Goal: Information Seeking & Learning: Learn about a topic

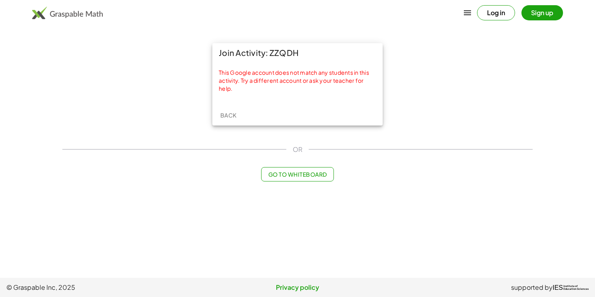
click at [231, 115] on span "Back" at bounding box center [228, 115] width 16 height 7
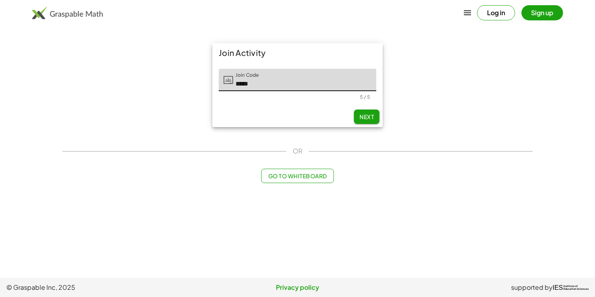
click at [369, 120] on button "Next" at bounding box center [367, 117] width 26 height 14
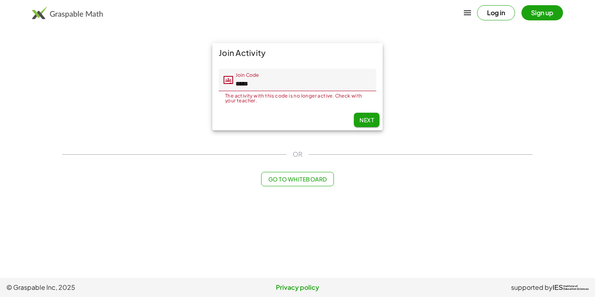
click at [369, 120] on span "Next" at bounding box center [366, 119] width 14 height 7
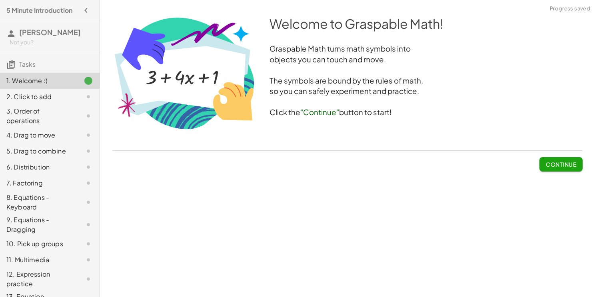
click at [547, 169] on button "Continue" at bounding box center [560, 164] width 43 height 14
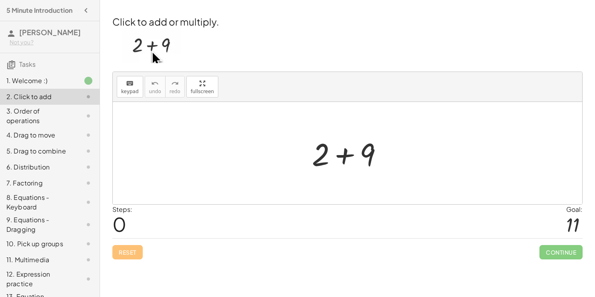
click at [346, 156] on div at bounding box center [350, 153] width 85 height 41
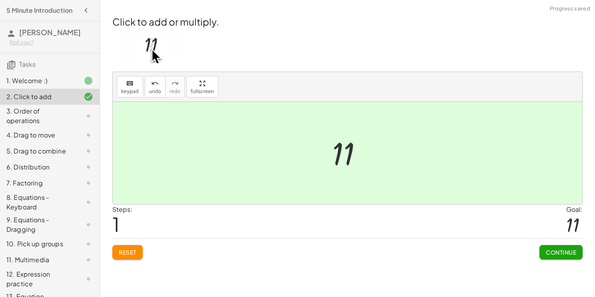
click at [553, 250] on span "Continue" at bounding box center [561, 252] width 30 height 7
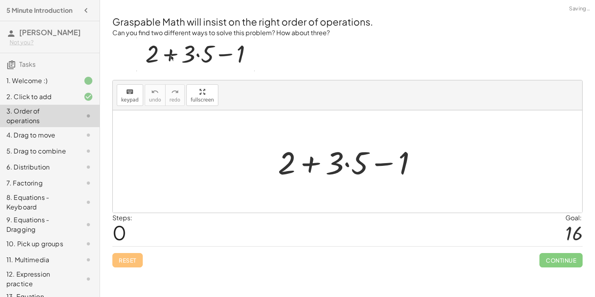
click at [310, 159] on div at bounding box center [351, 161] width 154 height 41
click at [370, 164] on div at bounding box center [351, 161] width 154 height 41
click at [347, 161] on div at bounding box center [351, 161] width 154 height 41
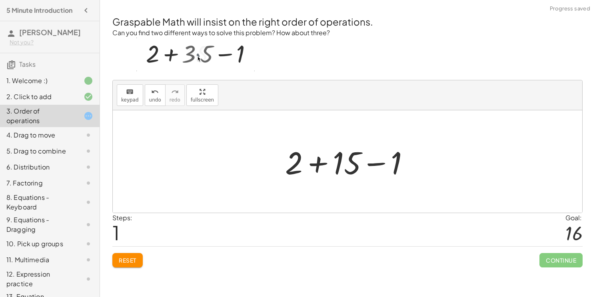
click at [383, 160] on div at bounding box center [350, 161] width 139 height 41
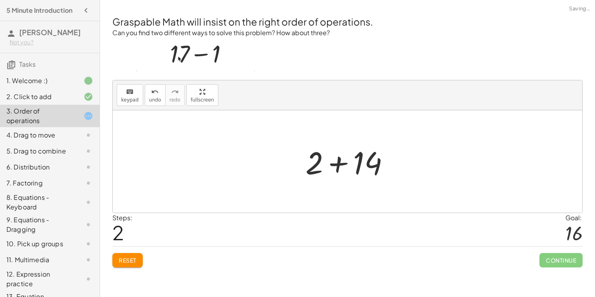
click at [333, 164] on div at bounding box center [351, 161] width 98 height 41
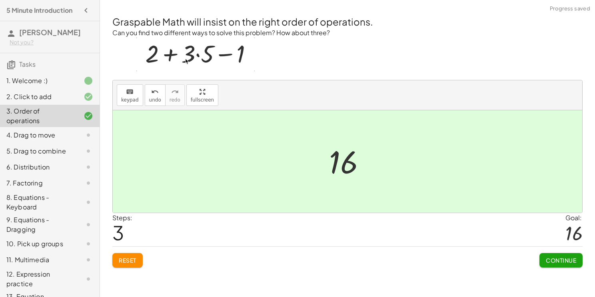
click at [547, 260] on span "Continue" at bounding box center [561, 260] width 30 height 7
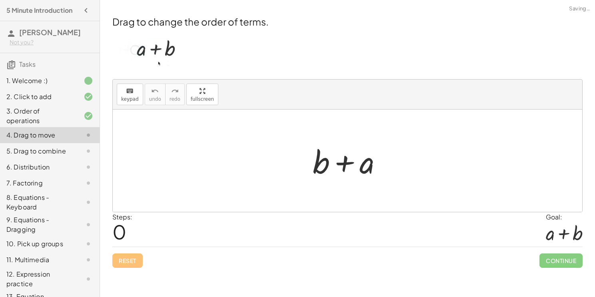
click at [347, 165] on div at bounding box center [351, 160] width 84 height 41
drag, startPoint x: 358, startPoint y: 170, endPoint x: 383, endPoint y: 179, distance: 26.6
click at [383, 179] on div at bounding box center [351, 160] width 84 height 41
click at [320, 160] on div at bounding box center [351, 160] width 84 height 41
drag, startPoint x: 320, startPoint y: 160, endPoint x: 281, endPoint y: 179, distance: 43.1
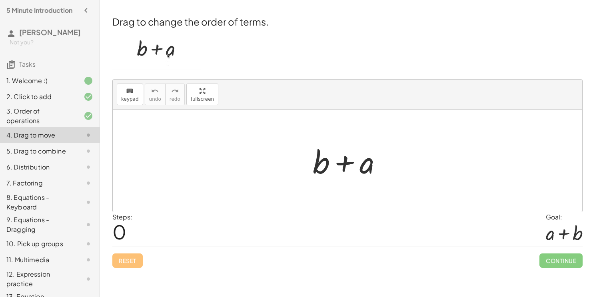
click at [345, 167] on div at bounding box center [351, 160] width 84 height 41
drag, startPoint x: 318, startPoint y: 162, endPoint x: 428, endPoint y: 159, distance: 109.6
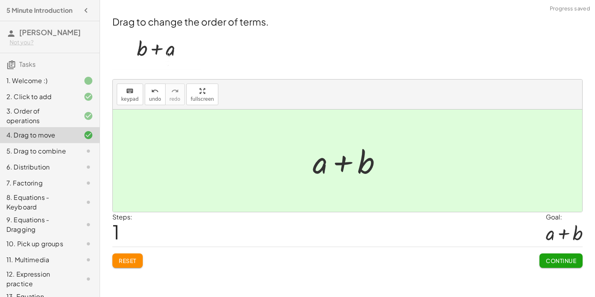
click at [341, 162] on div at bounding box center [351, 160] width 84 height 41
drag, startPoint x: 363, startPoint y: 164, endPoint x: 383, endPoint y: 178, distance: 24.2
click at [383, 178] on div at bounding box center [351, 160] width 84 height 41
click at [327, 168] on div at bounding box center [351, 160] width 84 height 41
click at [318, 168] on div at bounding box center [351, 160] width 84 height 41
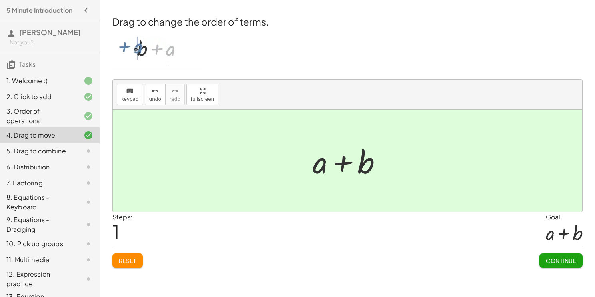
click at [341, 165] on div at bounding box center [351, 160] width 84 height 41
drag, startPoint x: 315, startPoint y: 164, endPoint x: 409, endPoint y: 181, distance: 95.9
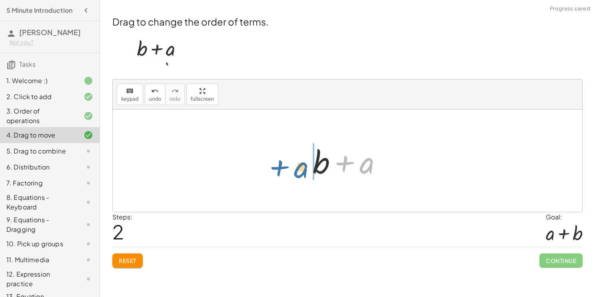
drag, startPoint x: 360, startPoint y: 168, endPoint x: 293, endPoint y: 172, distance: 67.3
click at [293, 172] on div "+ b + a + a + b + a + b + a" at bounding box center [347, 161] width 469 height 102
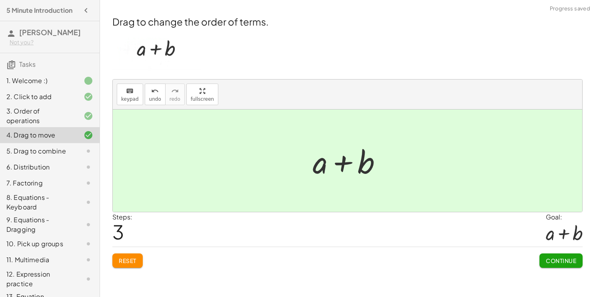
click at [553, 259] on span "Continue" at bounding box center [561, 260] width 30 height 7
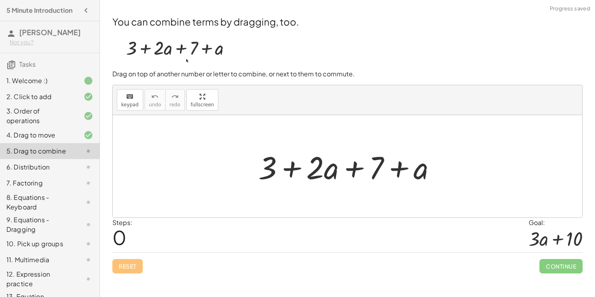
click at [417, 168] on div at bounding box center [350, 166] width 192 height 41
click at [395, 167] on div at bounding box center [350, 166] width 192 height 41
click at [270, 165] on div at bounding box center [350, 166] width 192 height 41
drag, startPoint x: 270, startPoint y: 165, endPoint x: 382, endPoint y: 171, distance: 112.5
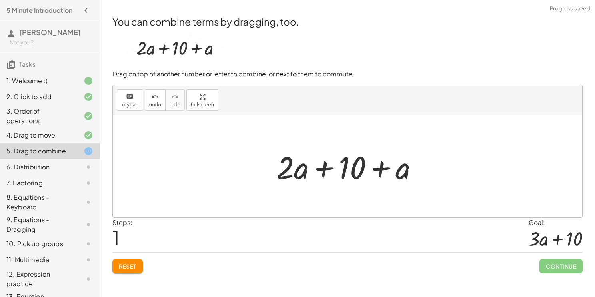
click at [300, 169] on div at bounding box center [350, 166] width 156 height 41
click at [326, 168] on div at bounding box center [350, 166] width 156 height 41
click at [377, 167] on div at bounding box center [350, 166] width 156 height 41
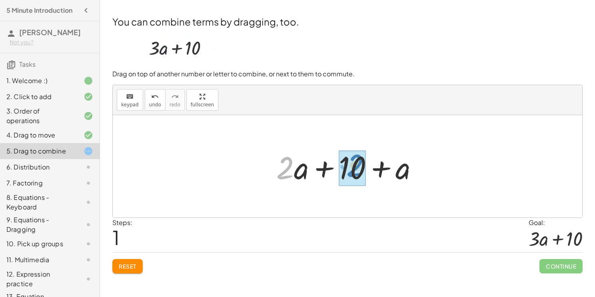
drag, startPoint x: 286, startPoint y: 168, endPoint x: 353, endPoint y: 166, distance: 67.2
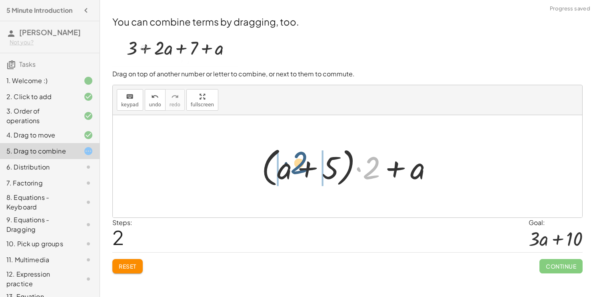
drag, startPoint x: 366, startPoint y: 173, endPoint x: 290, endPoint y: 169, distance: 76.9
click at [290, 169] on div at bounding box center [351, 167] width 186 height 46
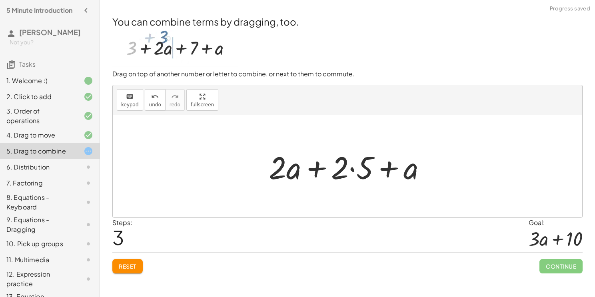
click at [353, 172] on div at bounding box center [351, 166] width 172 height 41
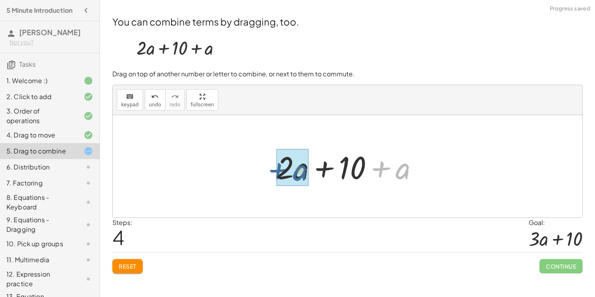
drag, startPoint x: 405, startPoint y: 174, endPoint x: 295, endPoint y: 172, distance: 110.0
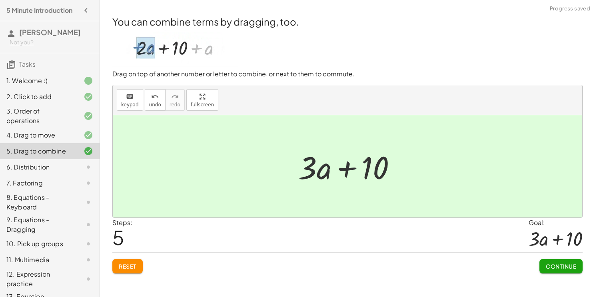
click at [546, 264] on span "Continue" at bounding box center [561, 266] width 30 height 7
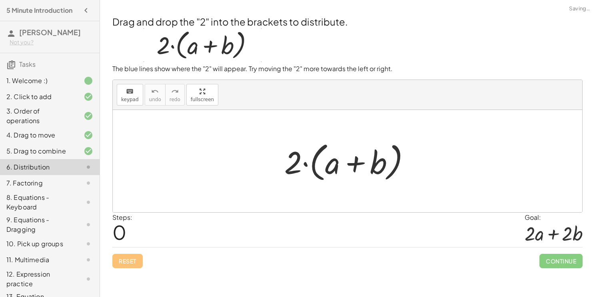
click at [440, 236] on div "Steps: 0 Goal: + · 2 · a + · 2 · b" at bounding box center [347, 230] width 470 height 34
drag, startPoint x: 331, startPoint y: 164, endPoint x: 303, endPoint y: 164, distance: 27.6
click at [303, 164] on div at bounding box center [350, 161] width 140 height 46
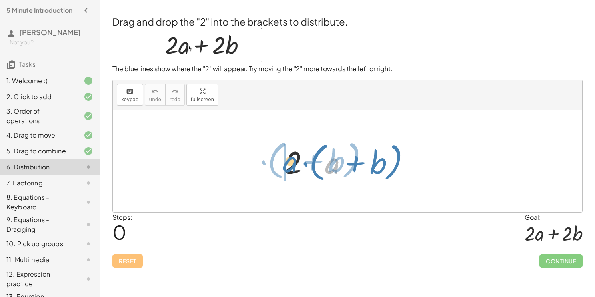
drag, startPoint x: 335, startPoint y: 168, endPoint x: 293, endPoint y: 166, distance: 42.4
click at [293, 166] on div at bounding box center [350, 161] width 140 height 46
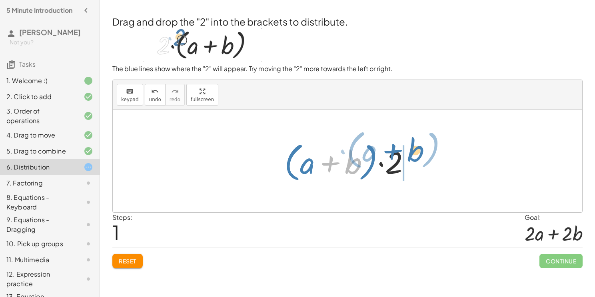
drag, startPoint x: 352, startPoint y: 162, endPoint x: 509, endPoint y: 259, distance: 184.9
click at [509, 259] on div "Drag and drop the "2" into the brackets to distribute. The blue lines show wher…" at bounding box center [348, 141] width 480 height 263
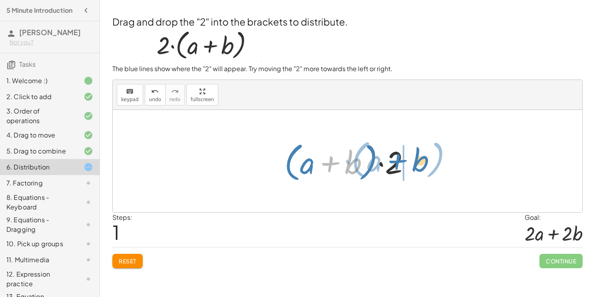
drag, startPoint x: 355, startPoint y: 167, endPoint x: 421, endPoint y: 165, distance: 65.6
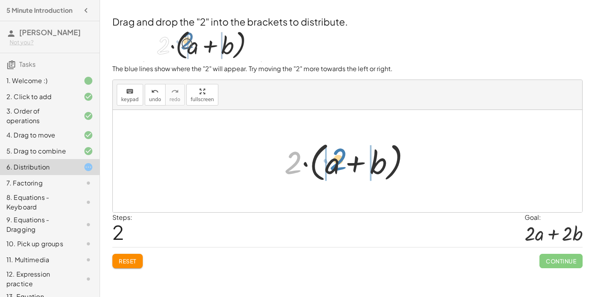
drag, startPoint x: 295, startPoint y: 163, endPoint x: 341, endPoint y: 161, distance: 45.6
click at [341, 161] on div at bounding box center [350, 161] width 140 height 46
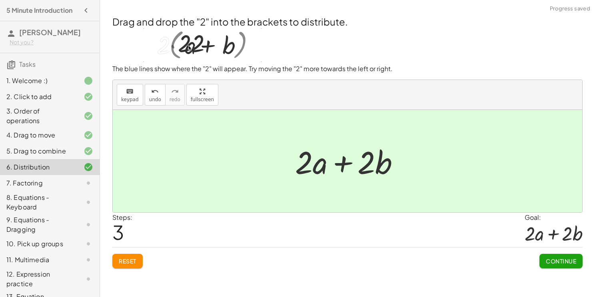
click at [578, 263] on button "Continue" at bounding box center [560, 261] width 43 height 14
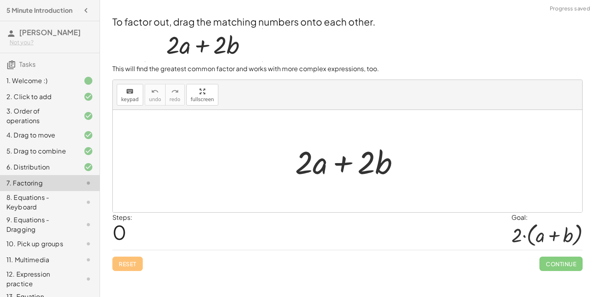
click at [359, 231] on div "Steps: 0 Goal: · 2 · ( + a + b )" at bounding box center [347, 231] width 470 height 37
drag, startPoint x: 370, startPoint y: 159, endPoint x: 312, endPoint y: 152, distance: 58.5
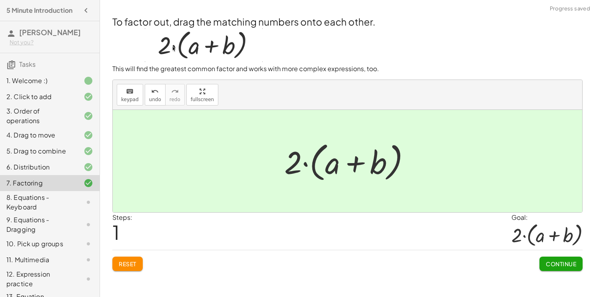
click at [548, 268] on button "Continue" at bounding box center [560, 264] width 43 height 14
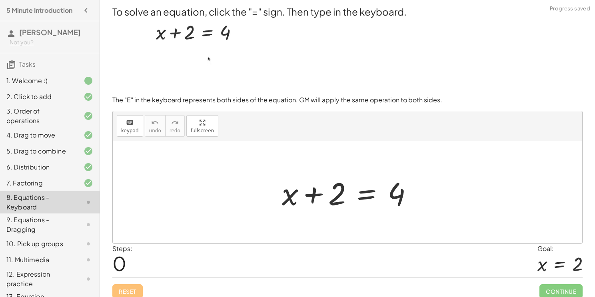
scroll to position [6, 0]
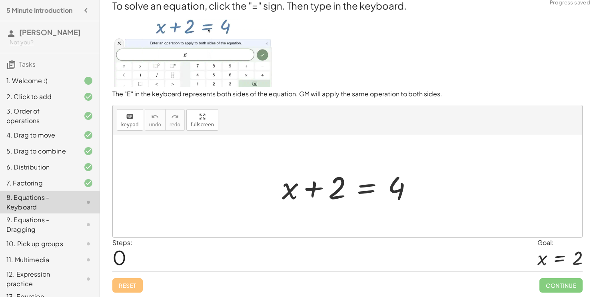
click at [281, 264] on div "Steps: 0 Goal: x = 2" at bounding box center [347, 254] width 470 height 33
drag, startPoint x: 291, startPoint y: 190, endPoint x: 355, endPoint y: 184, distance: 64.2
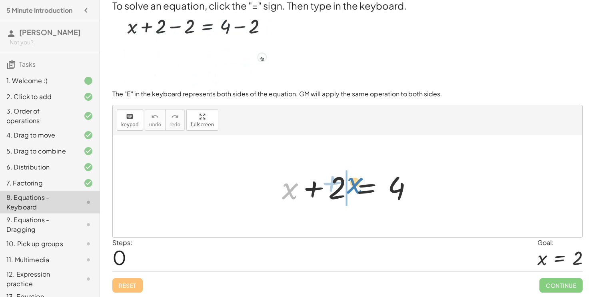
click at [355, 184] on div at bounding box center [350, 186] width 145 height 41
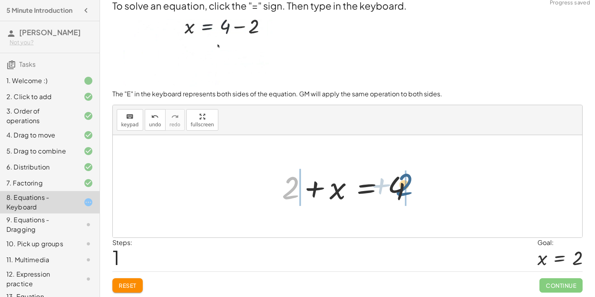
drag, startPoint x: 289, startPoint y: 193, endPoint x: 406, endPoint y: 190, distance: 117.6
click at [406, 190] on div at bounding box center [350, 186] width 145 height 41
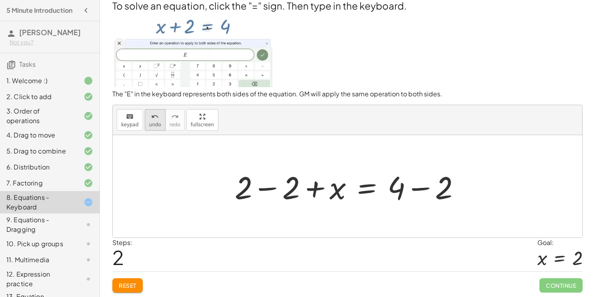
click at [157, 122] on span "undo" at bounding box center [155, 125] width 12 height 6
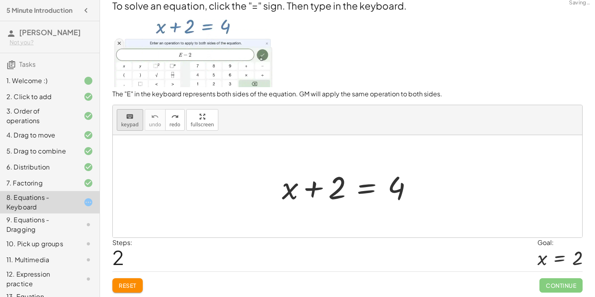
click at [128, 122] on span "keypad" at bounding box center [130, 125] width 18 height 6
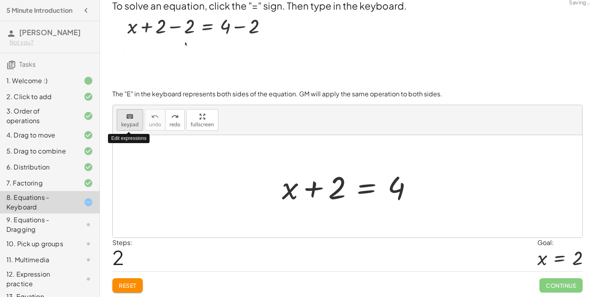
click at [128, 122] on span "keypad" at bounding box center [130, 125] width 18 height 6
click at [132, 116] on icon "keyboard" at bounding box center [130, 117] width 8 height 10
click at [292, 220] on div at bounding box center [347, 186] width 469 height 102
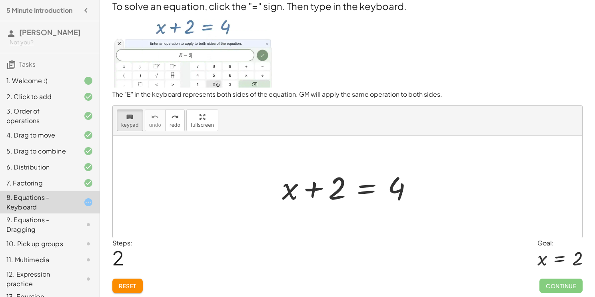
click at [131, 284] on span "Reset" at bounding box center [128, 285] width 18 height 7
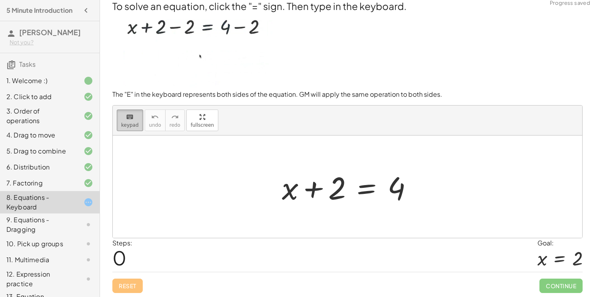
click at [127, 118] on icon "keyboard" at bounding box center [130, 117] width 8 height 10
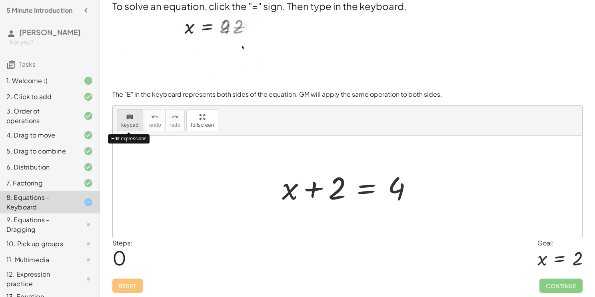
drag, startPoint x: 127, startPoint y: 118, endPoint x: 128, endPoint y: 124, distance: 6.0
click at [128, 124] on button "keyboard keypad" at bounding box center [130, 121] width 26 height 22
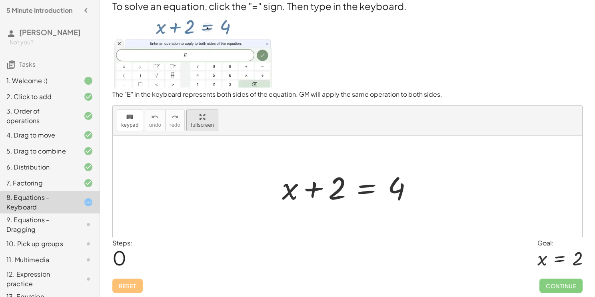
click at [198, 119] on div "To solve an equation, click the "=" sign. Then type in the keyboard. The "E" in…" at bounding box center [348, 146] width 480 height 304
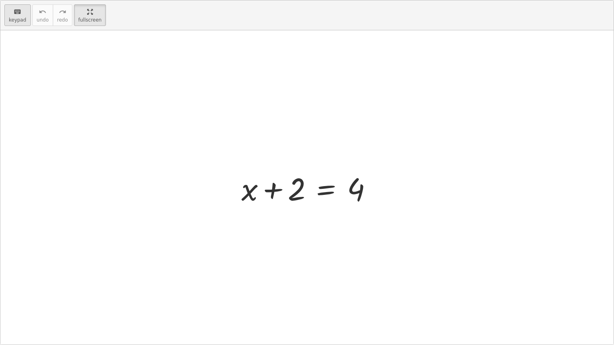
click at [12, 13] on div "keyboard" at bounding box center [18, 12] width 18 height 10
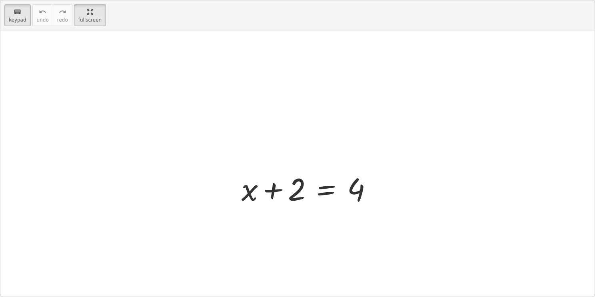
click at [276, 201] on div at bounding box center [297, 163] width 594 height 266
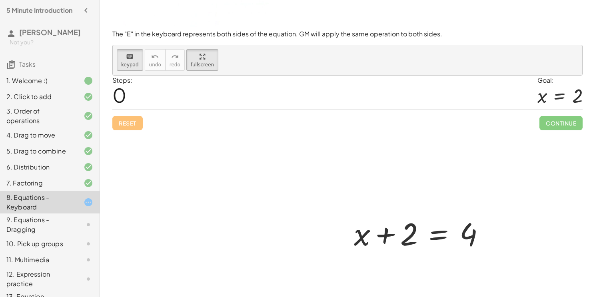
scroll to position [102, 0]
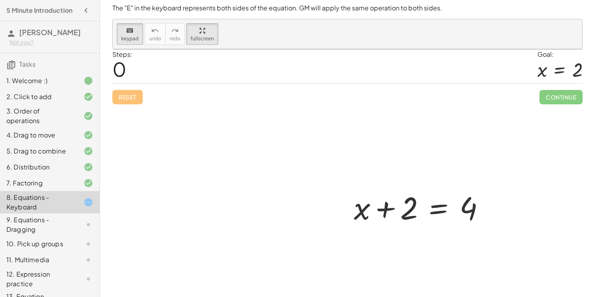
drag, startPoint x: 416, startPoint y: 206, endPoint x: 319, endPoint y: 145, distance: 114.3
click at [123, 32] on div "keyboard" at bounding box center [130, 31] width 18 height 10
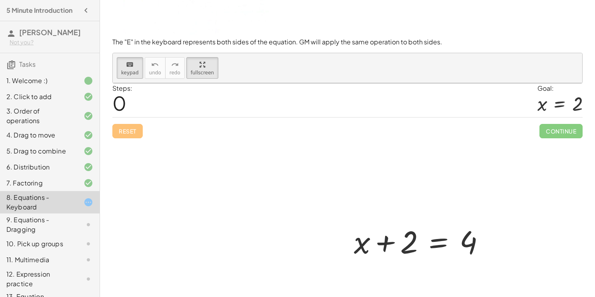
scroll to position [100, 0]
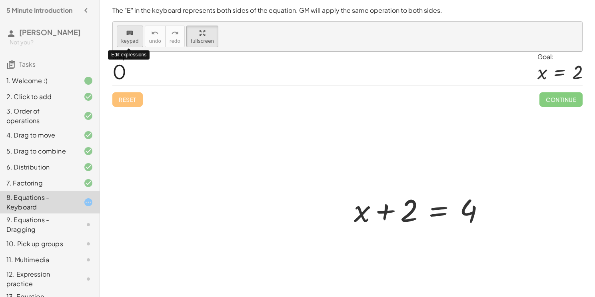
click at [126, 36] on icon "keyboard" at bounding box center [130, 33] width 8 height 10
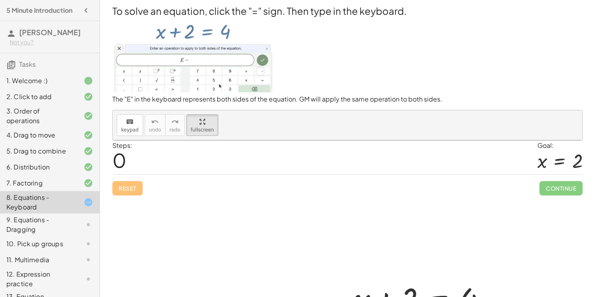
scroll to position [0, 0]
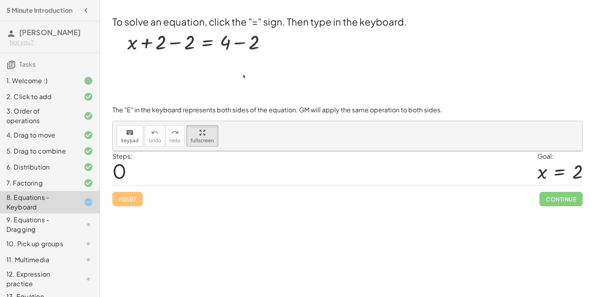
click at [341, 118] on div "To solve an equation, click the "=" sign. Then type in the keyboard. The "E" in…" at bounding box center [348, 110] width 480 height 201
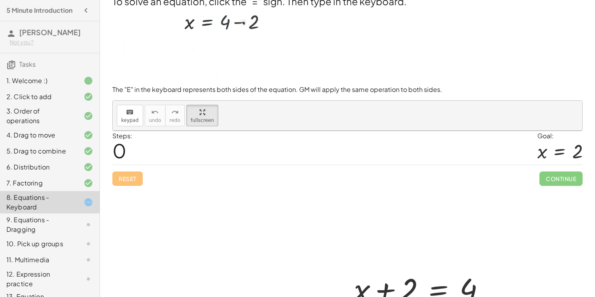
scroll to position [18, 0]
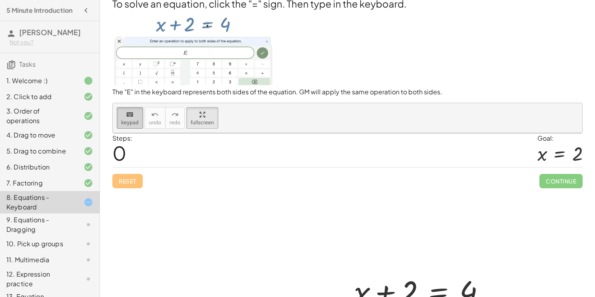
click at [133, 113] on div "keyboard" at bounding box center [130, 115] width 18 height 10
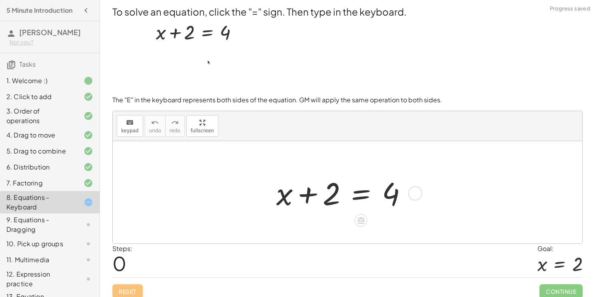
scroll to position [6, 0]
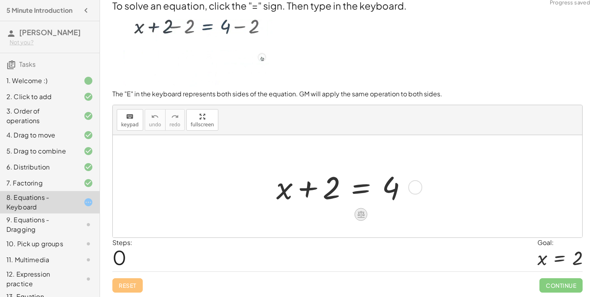
click at [363, 214] on icon at bounding box center [360, 214] width 7 height 7
click at [345, 212] on span "−" at bounding box center [345, 215] width 5 height 12
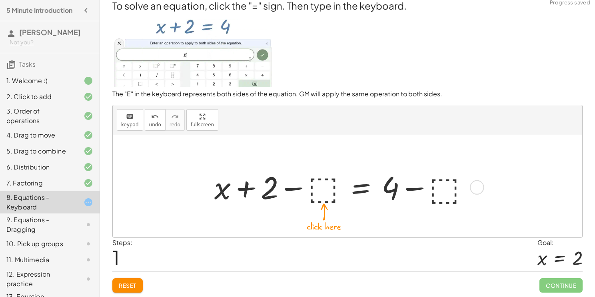
click at [319, 185] on div at bounding box center [344, 186] width 269 height 41
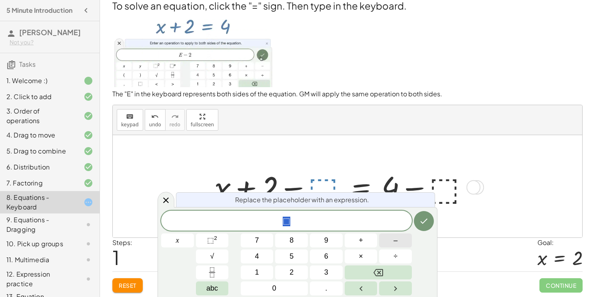
click at [389, 243] on button "–" at bounding box center [395, 241] width 33 height 14
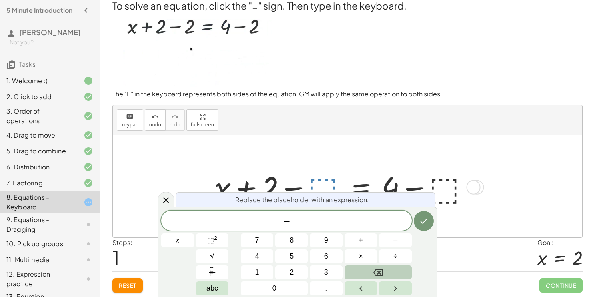
click at [394, 271] on button "Backspace" at bounding box center [378, 273] width 67 height 14
click at [417, 253] on div "x 7 8 9 + – 4 5 6 × ÷ ⬚ 2 √ abc 1 2 3 0 ." at bounding box center [297, 252] width 273 height 85
click at [423, 227] on button "Done" at bounding box center [424, 221] width 20 height 20
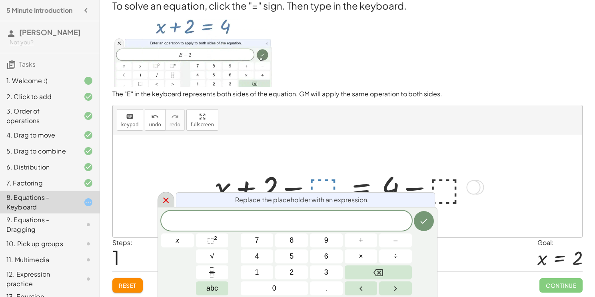
click at [167, 200] on icon at bounding box center [166, 201] width 10 height 10
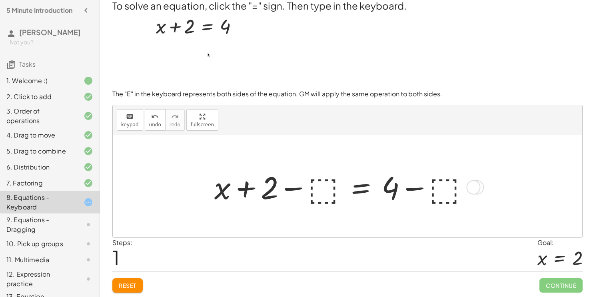
click at [357, 187] on div at bounding box center [344, 186] width 269 height 41
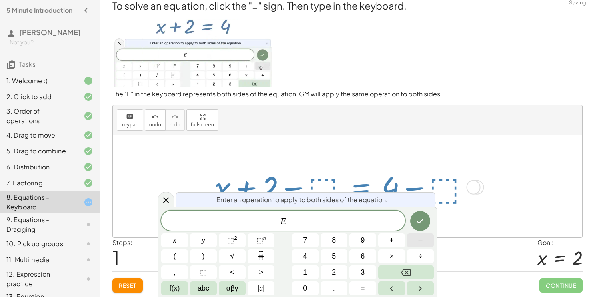
click at [413, 243] on button "–" at bounding box center [420, 241] width 27 height 14
click at [332, 274] on span "2" at bounding box center [334, 272] width 4 height 11
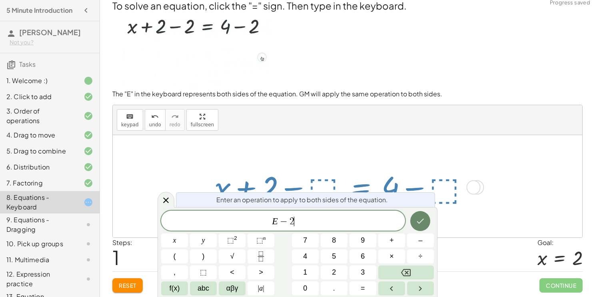
click at [415, 229] on button "Done" at bounding box center [420, 221] width 20 height 20
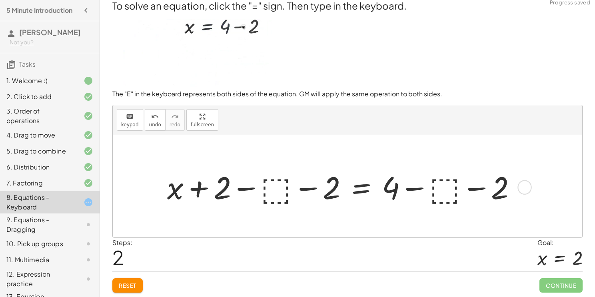
click at [296, 250] on div "Steps: 2 Goal: x = 2" at bounding box center [347, 254] width 470 height 33
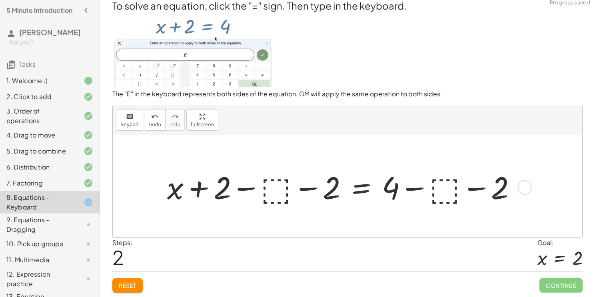
click at [307, 188] on div at bounding box center [344, 186] width 363 height 41
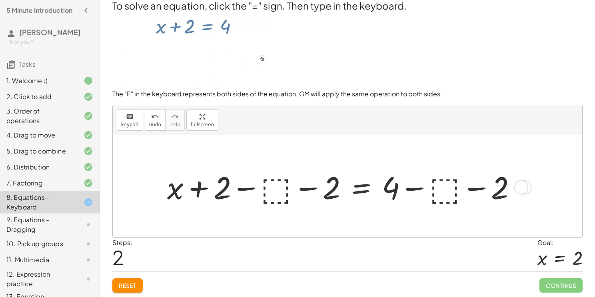
click at [244, 189] on div at bounding box center [344, 186] width 363 height 41
click at [294, 191] on div at bounding box center [344, 186] width 363 height 41
click at [283, 188] on div at bounding box center [344, 186] width 363 height 41
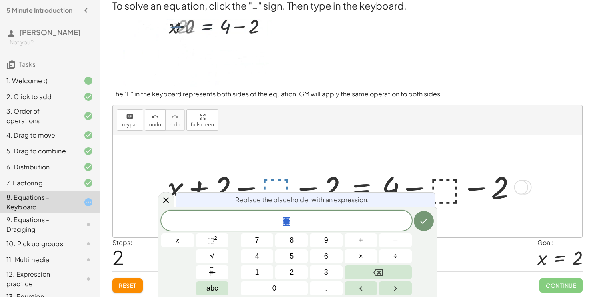
click at [118, 284] on button "Reset" at bounding box center [127, 285] width 30 height 14
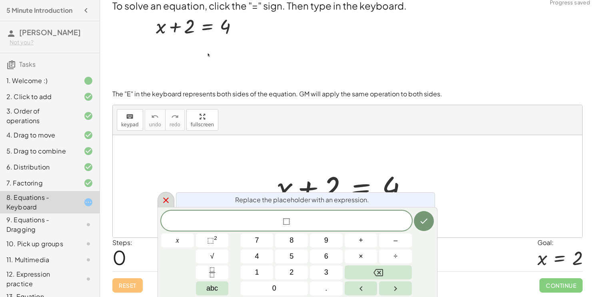
click at [166, 196] on icon at bounding box center [166, 201] width 10 height 10
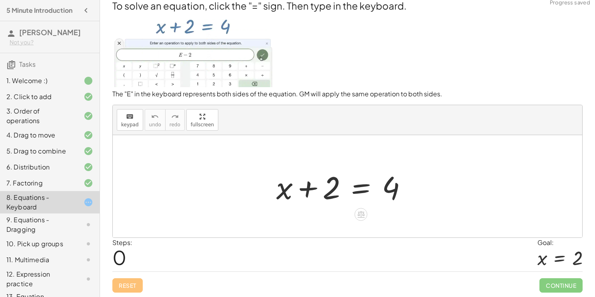
click at [365, 185] on div at bounding box center [344, 186] width 145 height 41
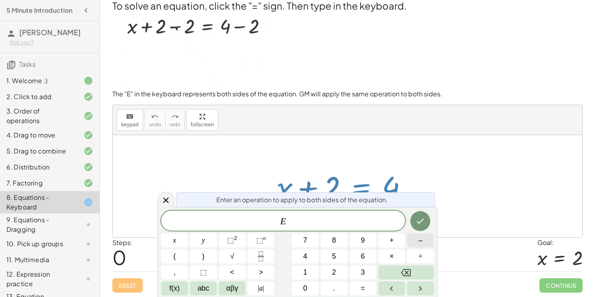
click at [423, 242] on button "–" at bounding box center [420, 241] width 27 height 14
click at [330, 274] on button "2" at bounding box center [334, 273] width 27 height 14
click at [424, 222] on icon "Done" at bounding box center [420, 221] width 10 height 10
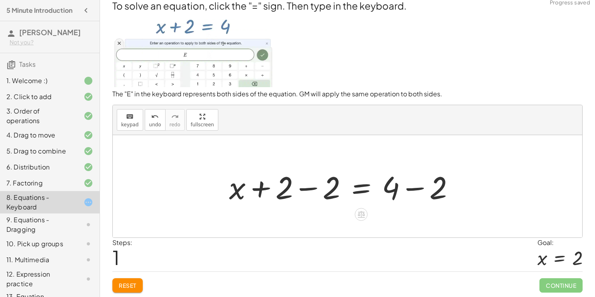
click at [308, 186] on div at bounding box center [345, 186] width 240 height 41
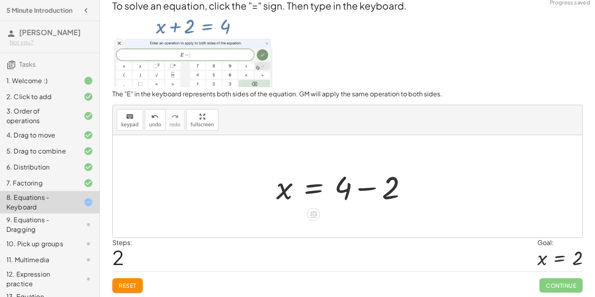
click at [362, 189] on div at bounding box center [344, 186] width 145 height 41
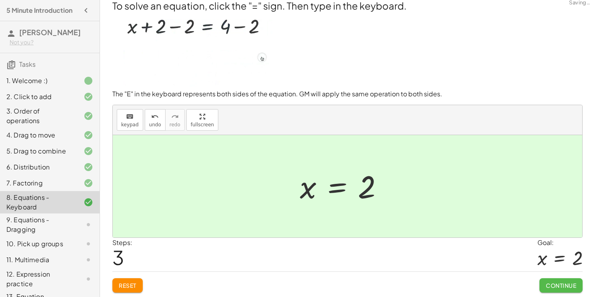
click at [574, 284] on span "Continue" at bounding box center [561, 285] width 30 height 7
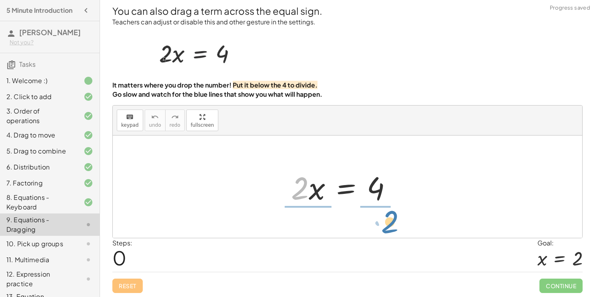
drag, startPoint x: 301, startPoint y: 187, endPoint x: 375, endPoint y: 219, distance: 80.6
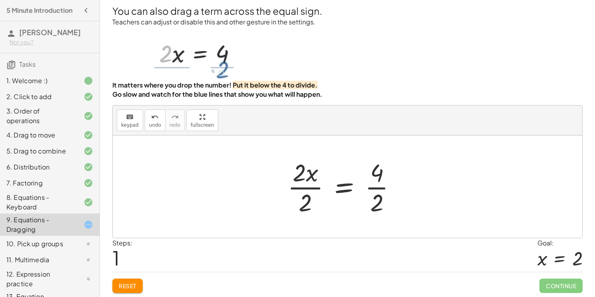
click at [316, 187] on div at bounding box center [345, 187] width 123 height 62
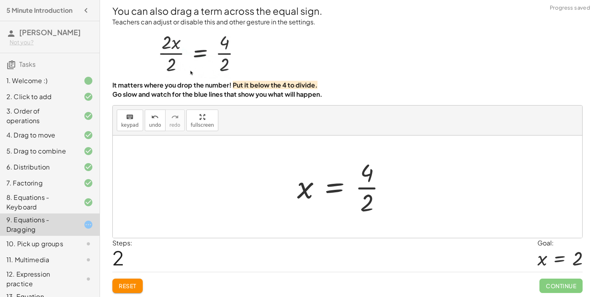
click at [366, 186] on div at bounding box center [345, 187] width 104 height 62
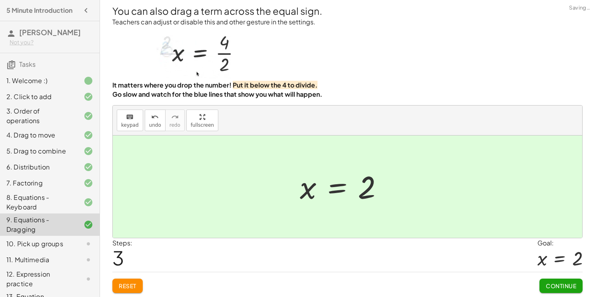
click at [555, 286] on span "Continue" at bounding box center [561, 285] width 30 height 7
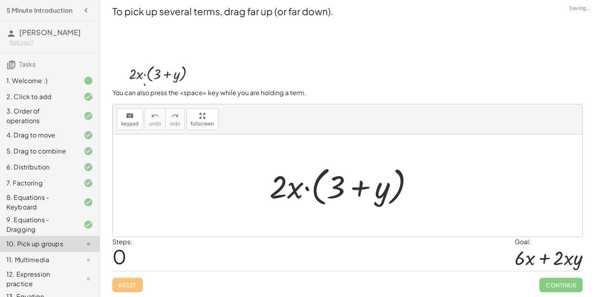
scroll to position [0, 0]
click at [352, 191] on div at bounding box center [345, 186] width 158 height 46
drag, startPoint x: 276, startPoint y: 188, endPoint x: 335, endPoint y: 190, distance: 59.2
click at [335, 190] on div at bounding box center [345, 186] width 158 height 46
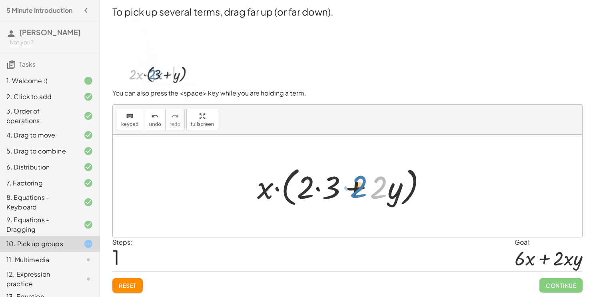
click at [376, 187] on div at bounding box center [345, 186] width 184 height 46
click at [351, 186] on div at bounding box center [345, 186] width 184 height 46
click at [319, 187] on div at bounding box center [345, 186] width 184 height 46
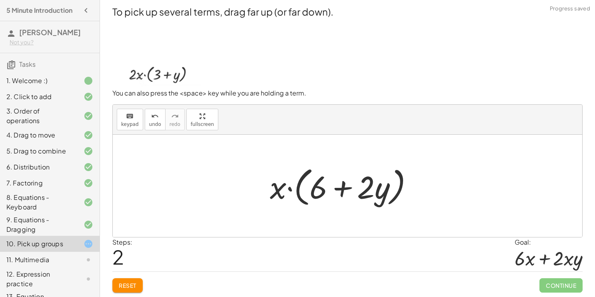
click at [375, 189] on div at bounding box center [345, 186] width 158 height 46
click at [343, 189] on div at bounding box center [345, 186] width 158 height 46
click at [286, 187] on div at bounding box center [345, 186] width 158 height 46
drag, startPoint x: 280, startPoint y: 186, endPoint x: 328, endPoint y: 182, distance: 48.6
click at [328, 182] on div at bounding box center [345, 186] width 158 height 46
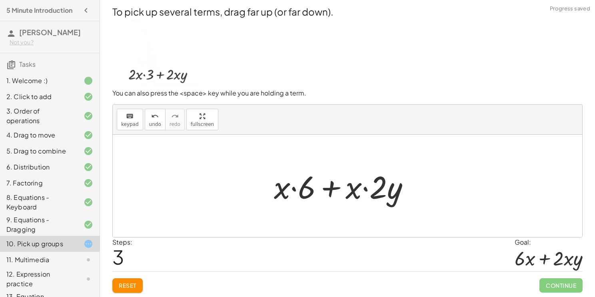
click at [295, 187] on div at bounding box center [345, 186] width 150 height 41
drag, startPoint x: 356, startPoint y: 190, endPoint x: 291, endPoint y: 193, distance: 65.3
click at [291, 193] on div at bounding box center [345, 186] width 150 height 41
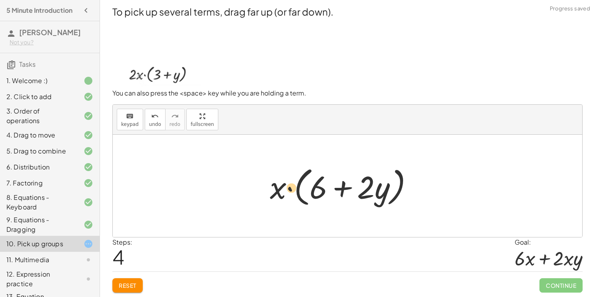
drag, startPoint x: 317, startPoint y: 190, endPoint x: 296, endPoint y: 191, distance: 20.8
click at [296, 191] on div at bounding box center [345, 186] width 158 height 46
drag, startPoint x: 283, startPoint y: 187, endPoint x: 321, endPoint y: 182, distance: 38.2
click at [321, 182] on div at bounding box center [345, 186] width 158 height 46
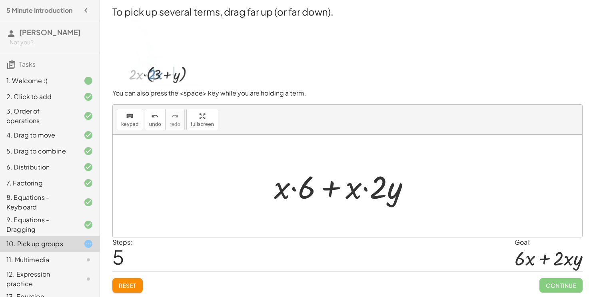
click at [367, 187] on div at bounding box center [345, 186] width 150 height 41
drag, startPoint x: 354, startPoint y: 190, endPoint x: 389, endPoint y: 189, distance: 34.8
click at [389, 189] on div at bounding box center [345, 186] width 150 height 41
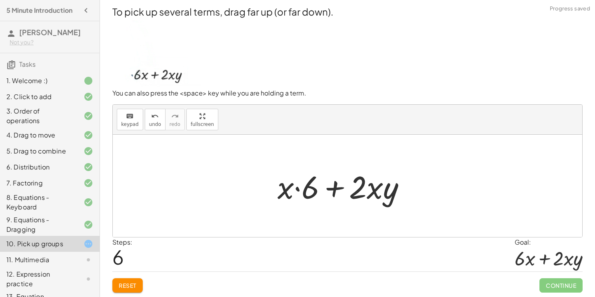
click at [538, 280] on div "Reset Continue" at bounding box center [347, 282] width 470 height 21
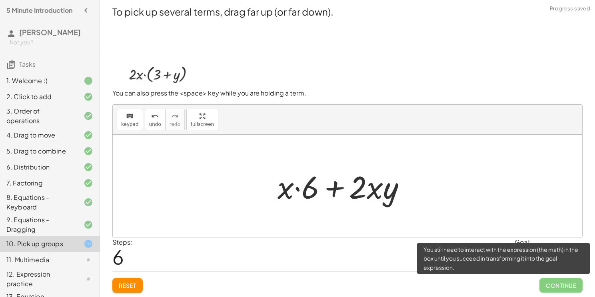
click at [542, 282] on span "Continue" at bounding box center [560, 285] width 43 height 14
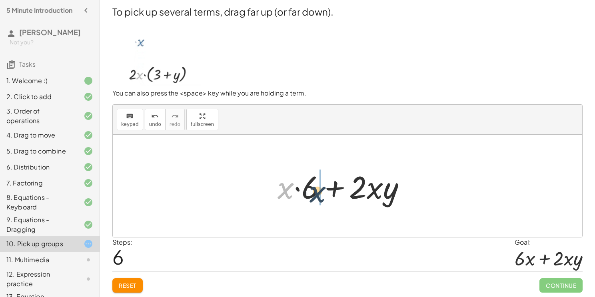
drag, startPoint x: 286, startPoint y: 194, endPoint x: 320, endPoint y: 196, distance: 34.5
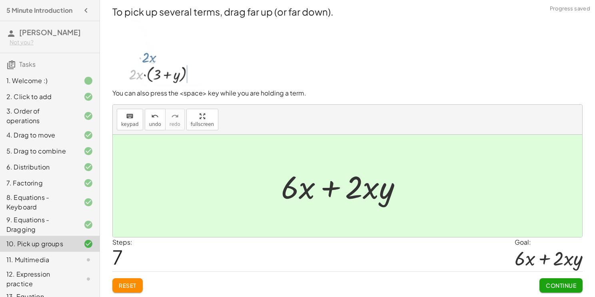
click at [558, 284] on span "Continue" at bounding box center [561, 285] width 30 height 7
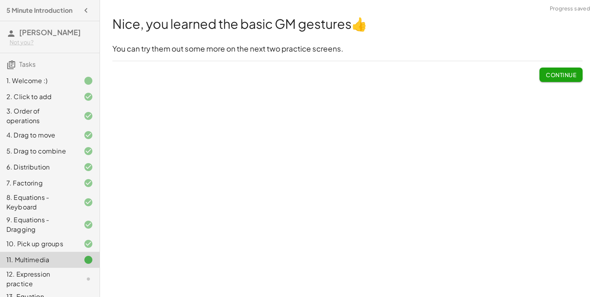
click at [565, 78] on span "Continue" at bounding box center [561, 74] width 30 height 7
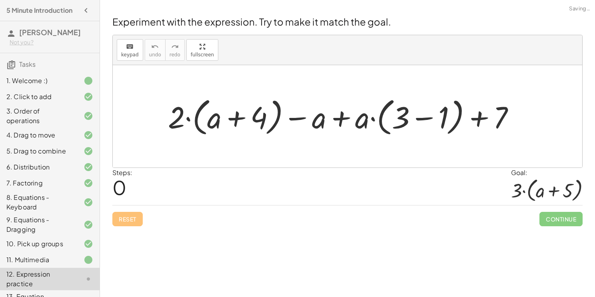
click at [403, 230] on div "Experiment with the expression. Try to make it match the goal. keyboard keypad …" at bounding box center [348, 120] width 480 height 221
drag, startPoint x: 318, startPoint y: 119, endPoint x: 366, endPoint y: 125, distance: 48.3
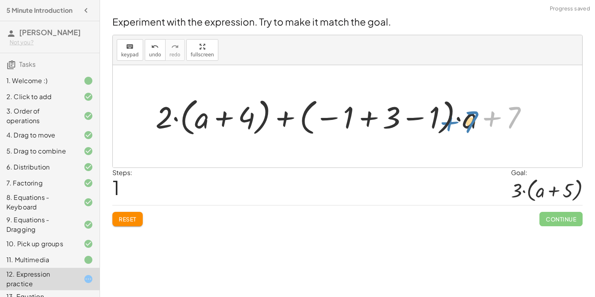
drag, startPoint x: 513, startPoint y: 116, endPoint x: 470, endPoint y: 119, distance: 43.3
click at [470, 119] on div at bounding box center [345, 116] width 386 height 44
click at [414, 111] on div at bounding box center [345, 116] width 386 height 44
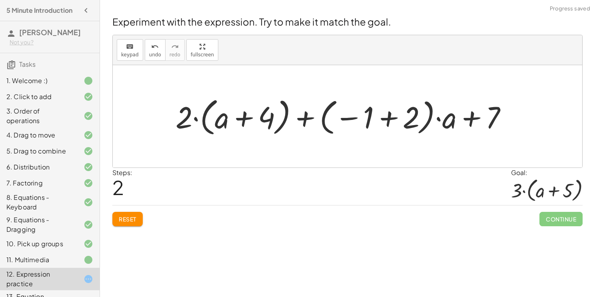
click at [389, 118] on div at bounding box center [345, 116] width 346 height 44
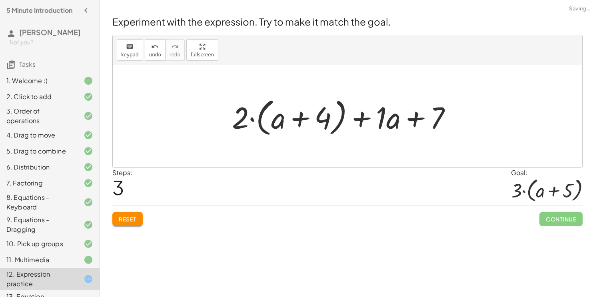
click at [367, 118] on div at bounding box center [345, 117] width 242 height 46
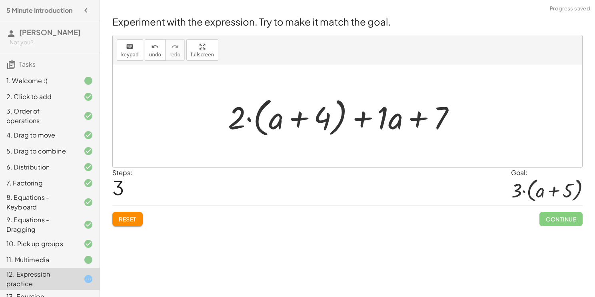
click at [299, 116] on div at bounding box center [345, 117] width 242 height 46
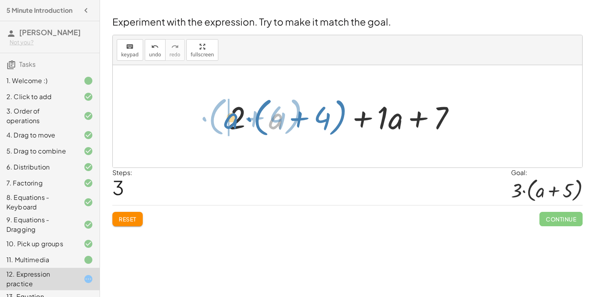
drag, startPoint x: 274, startPoint y: 126, endPoint x: 226, endPoint y: 124, distance: 47.6
click at [226, 124] on div at bounding box center [345, 117] width 242 height 46
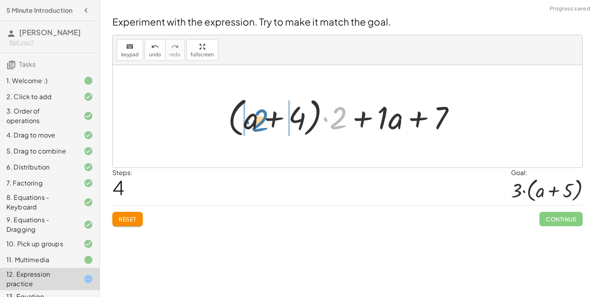
drag, startPoint x: 337, startPoint y: 119, endPoint x: 259, endPoint y: 121, distance: 78.4
click at [259, 121] on div at bounding box center [345, 117] width 242 height 46
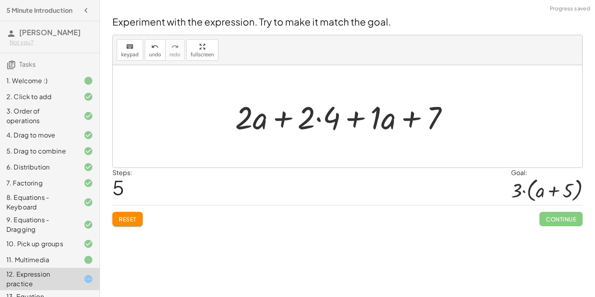
click at [279, 119] on div at bounding box center [345, 116] width 228 height 41
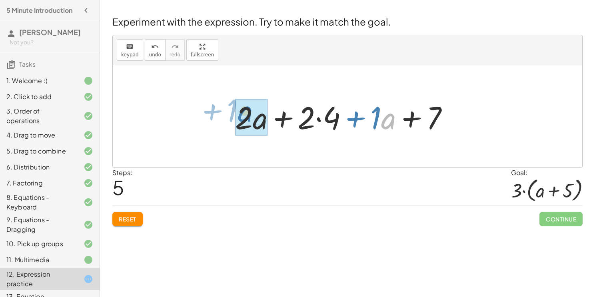
drag, startPoint x: 389, startPoint y: 121, endPoint x: 242, endPoint y: 113, distance: 147.4
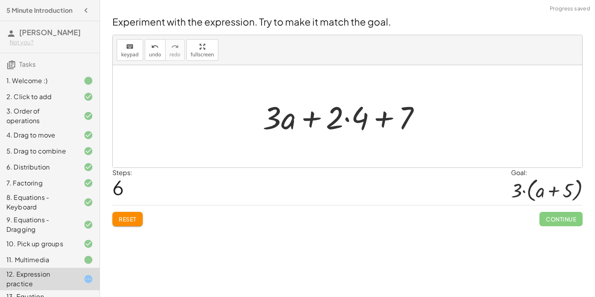
click at [313, 118] on div at bounding box center [345, 116] width 172 height 41
click at [351, 118] on div at bounding box center [345, 116] width 172 height 41
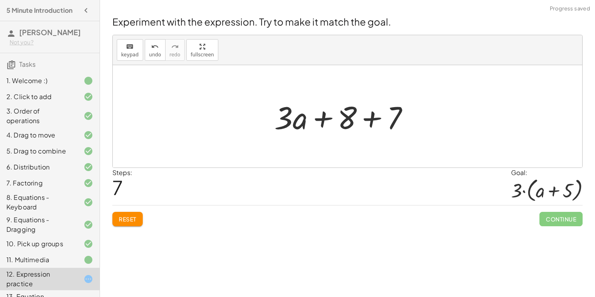
click at [374, 114] on div at bounding box center [344, 116] width 149 height 41
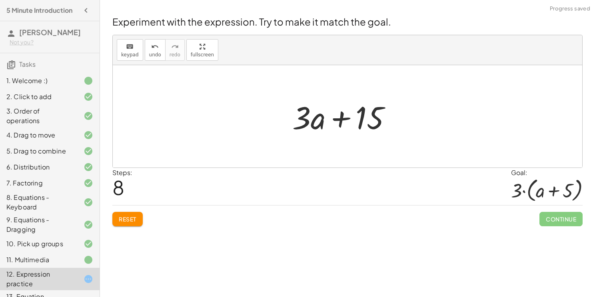
click at [345, 118] on div at bounding box center [345, 116] width 114 height 41
drag, startPoint x: 319, startPoint y: 118, endPoint x: 326, endPoint y: 118, distance: 6.8
click at [326, 118] on div at bounding box center [345, 116] width 114 height 41
drag, startPoint x: 370, startPoint y: 123, endPoint x: 313, endPoint y: 127, distance: 57.3
click at [313, 127] on div at bounding box center [345, 116] width 114 height 41
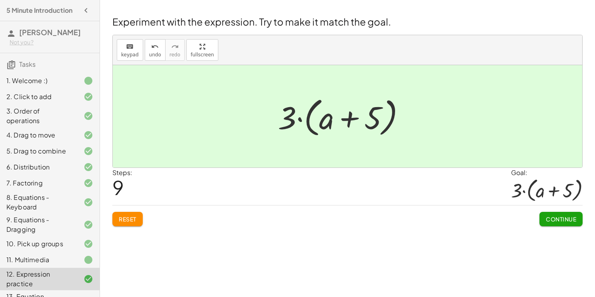
click at [561, 216] on span "Continue" at bounding box center [561, 219] width 30 height 7
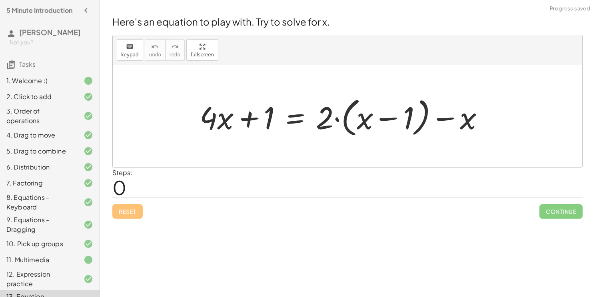
click at [440, 220] on div "Here's an equation to play with. Try to solve for x. keyboard keypad undo undo …" at bounding box center [348, 117] width 480 height 214
drag, startPoint x: 268, startPoint y: 124, endPoint x: 322, endPoint y: 122, distance: 54.9
click at [322, 122] on div at bounding box center [345, 117] width 299 height 46
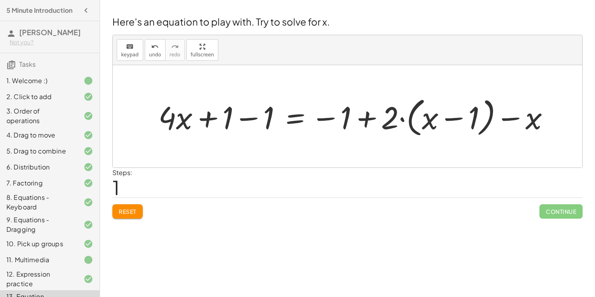
click at [133, 213] on span "Reset" at bounding box center [128, 211] width 18 height 7
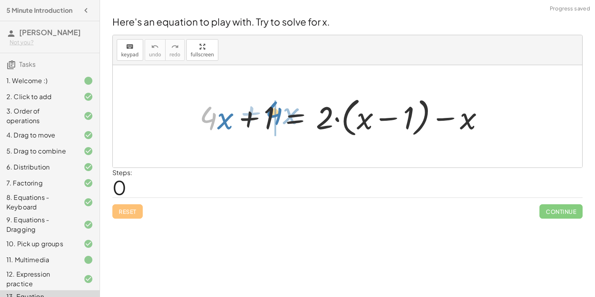
drag, startPoint x: 210, startPoint y: 122, endPoint x: 266, endPoint y: 119, distance: 56.1
click at [266, 119] on div at bounding box center [345, 117] width 299 height 46
drag, startPoint x: 228, startPoint y: 116, endPoint x: 270, endPoint y: 112, distance: 42.1
click at [270, 112] on div at bounding box center [345, 117] width 299 height 46
click at [426, 120] on div at bounding box center [345, 117] width 299 height 46
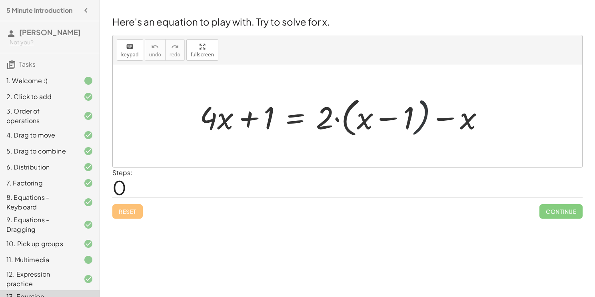
click at [444, 117] on div at bounding box center [345, 117] width 299 height 46
click at [410, 118] on div at bounding box center [345, 117] width 299 height 46
click at [254, 120] on div at bounding box center [345, 117] width 299 height 46
click at [229, 120] on div at bounding box center [345, 117] width 299 height 46
click at [300, 114] on div at bounding box center [345, 117] width 299 height 46
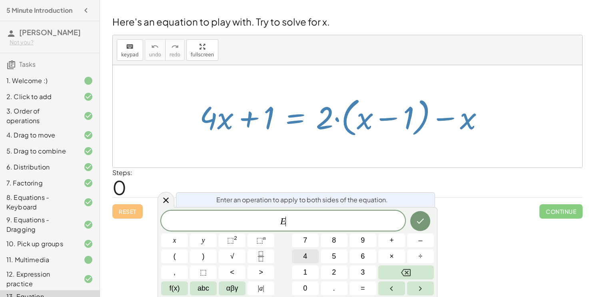
click at [313, 256] on button "4" at bounding box center [305, 257] width 27 height 14
click at [411, 270] on icon "Backspace" at bounding box center [406, 272] width 10 height 7
click at [421, 241] on span "–" at bounding box center [420, 240] width 4 height 11
click at [298, 254] on button "4" at bounding box center [305, 257] width 27 height 14
click at [421, 220] on icon "Done" at bounding box center [420, 221] width 10 height 10
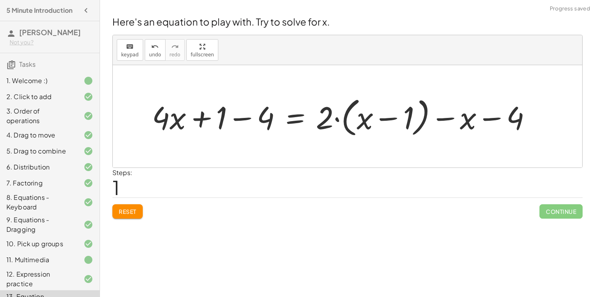
click at [251, 117] on div at bounding box center [345, 117] width 394 height 46
click at [236, 117] on div at bounding box center [364, 117] width 353 height 46
click at [298, 117] on div at bounding box center [364, 117] width 353 height 46
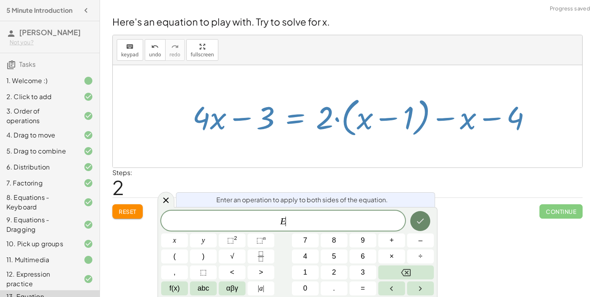
click at [418, 224] on icon "Done" at bounding box center [420, 221] width 10 height 10
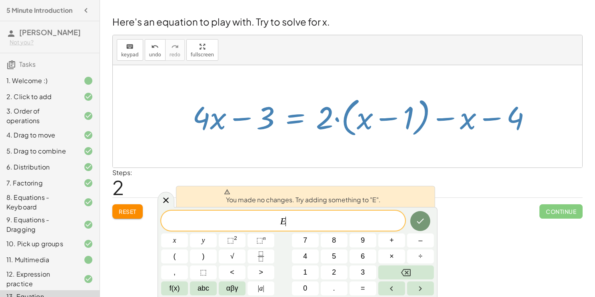
click at [167, 208] on div "You made no changes. Try adding something to "E". E ​ x y ⬚ 2 ⬚ n 7 8 9 + – ( )…" at bounding box center [298, 252] width 280 height 90
click at [166, 199] on icon at bounding box center [166, 201] width 10 height 10
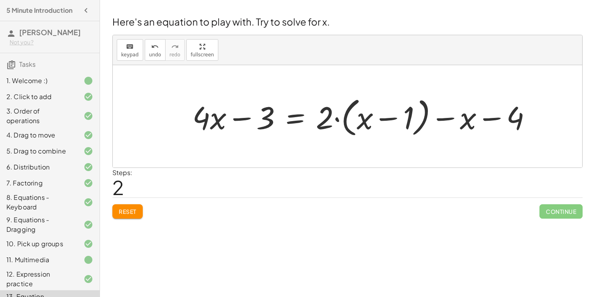
click at [375, 133] on div at bounding box center [364, 117] width 353 height 46
drag, startPoint x: 515, startPoint y: 114, endPoint x: 462, endPoint y: 118, distance: 52.9
click at [462, 118] on div at bounding box center [364, 117] width 353 height 46
click at [507, 119] on div at bounding box center [364, 117] width 353 height 46
drag, startPoint x: 513, startPoint y: 121, endPoint x: 326, endPoint y: 122, distance: 186.7
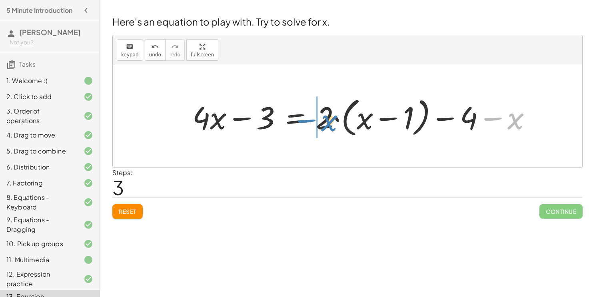
click at [326, 122] on div at bounding box center [364, 117] width 353 height 46
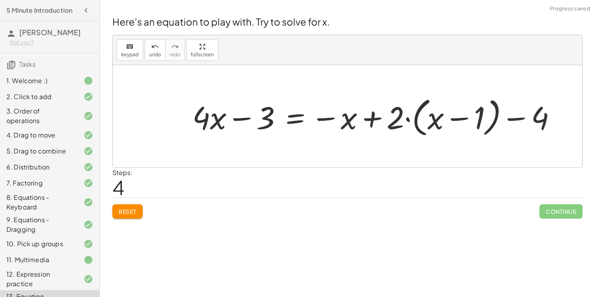
click at [343, 118] on div at bounding box center [377, 117] width 378 height 46
click at [369, 115] on div at bounding box center [377, 117] width 378 height 46
drag, startPoint x: 540, startPoint y: 118, endPoint x: 394, endPoint y: 121, distance: 146.4
click at [483, 118] on div at bounding box center [377, 117] width 378 height 46
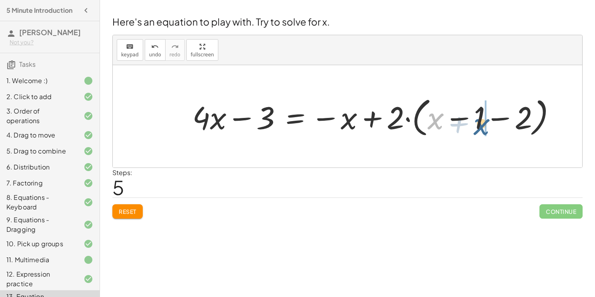
drag, startPoint x: 437, startPoint y: 116, endPoint x: 485, endPoint y: 119, distance: 48.9
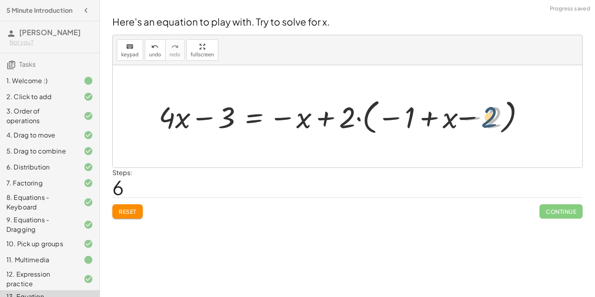
drag, startPoint x: 501, startPoint y: 125, endPoint x: 492, endPoint y: 123, distance: 9.3
click at [492, 123] on div at bounding box center [345, 116] width 380 height 41
drag, startPoint x: 492, startPoint y: 123, endPoint x: 406, endPoint y: 124, distance: 86.4
click at [406, 124] on div at bounding box center [345, 116] width 380 height 41
drag, startPoint x: 414, startPoint y: 122, endPoint x: 457, endPoint y: 119, distance: 42.9
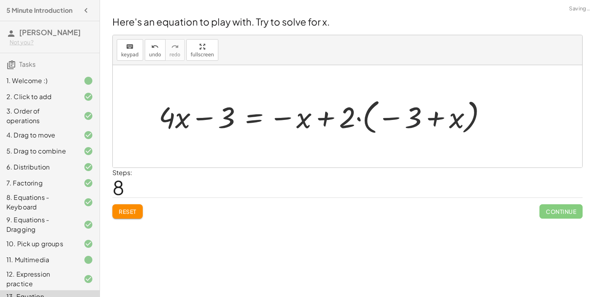
click at [419, 120] on div at bounding box center [326, 116] width 343 height 41
click at [435, 122] on div at bounding box center [326, 116] width 343 height 41
click at [334, 118] on div at bounding box center [326, 116] width 343 height 41
click at [244, 116] on div at bounding box center [326, 116] width 343 height 41
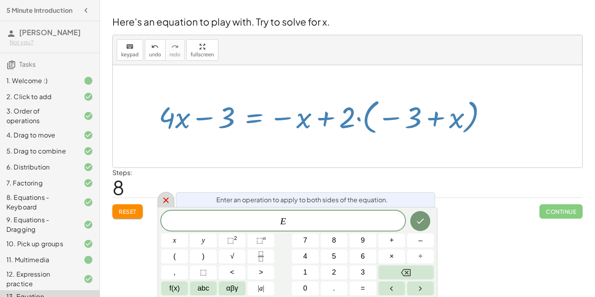
click at [166, 192] on div at bounding box center [166, 200] width 17 height 16
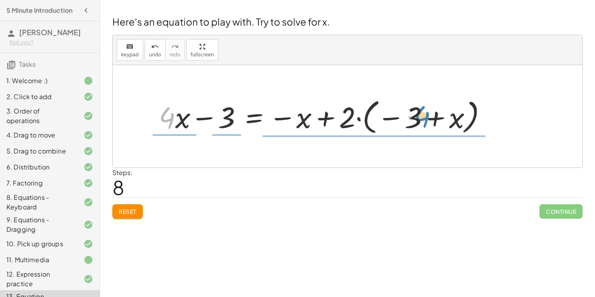
drag, startPoint x: 170, startPoint y: 118, endPoint x: 423, endPoint y: 124, distance: 252.8
click at [423, 124] on div at bounding box center [326, 116] width 343 height 41
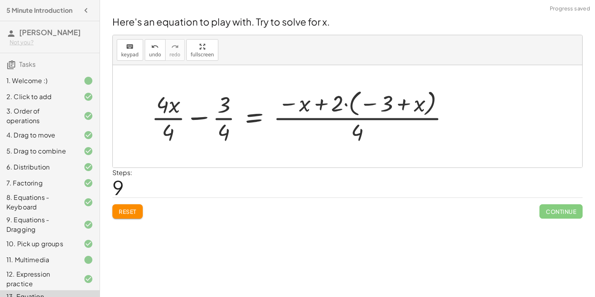
click at [380, 120] on div at bounding box center [304, 116] width 312 height 60
click at [226, 113] on div at bounding box center [304, 116] width 312 height 60
click at [164, 120] on div at bounding box center [304, 116] width 312 height 60
click at [226, 137] on div at bounding box center [313, 116] width 294 height 60
click at [227, 119] on div at bounding box center [313, 116] width 294 height 60
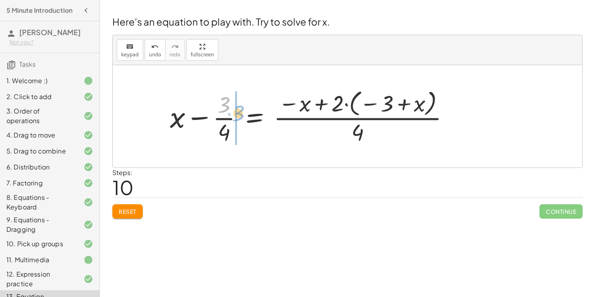
drag, startPoint x: 224, startPoint y: 108, endPoint x: 239, endPoint y: 122, distance: 20.6
click at [239, 122] on div at bounding box center [313, 116] width 294 height 60
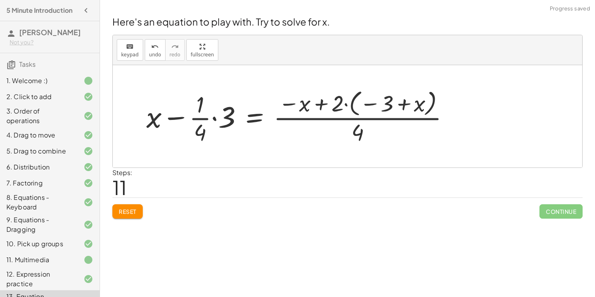
click at [208, 129] on div at bounding box center [300, 116] width 317 height 60
drag, startPoint x: 201, startPoint y: 127, endPoint x: 230, endPoint y: 110, distance: 33.5
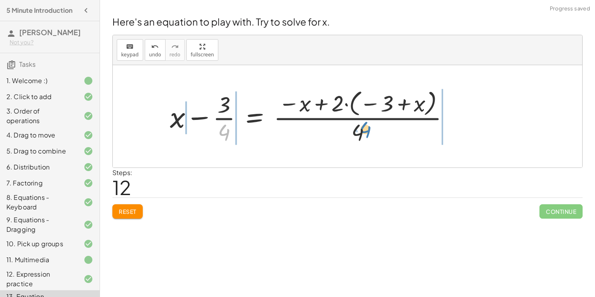
drag, startPoint x: 226, startPoint y: 130, endPoint x: 365, endPoint y: 124, distance: 138.9
click at [365, 124] on div at bounding box center [313, 116] width 294 height 60
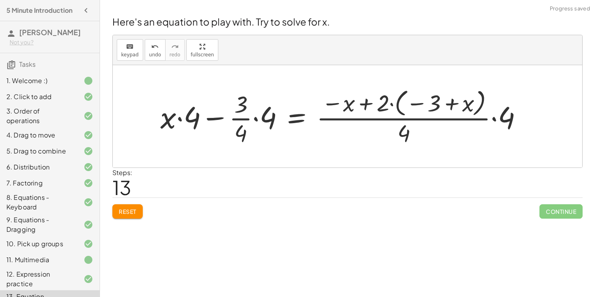
click at [437, 116] on div at bounding box center [344, 117] width 377 height 62
click at [272, 115] on div at bounding box center [344, 117] width 377 height 62
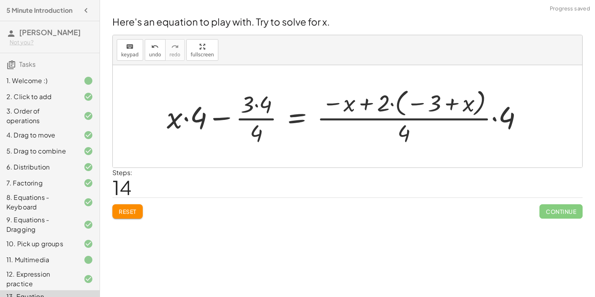
click at [255, 117] on div at bounding box center [348, 117] width 371 height 62
click at [202, 118] on div at bounding box center [348, 117] width 371 height 62
drag, startPoint x: 164, startPoint y: 124, endPoint x: 251, endPoint y: 111, distance: 88.1
click at [251, 111] on div at bounding box center [348, 117] width 371 height 62
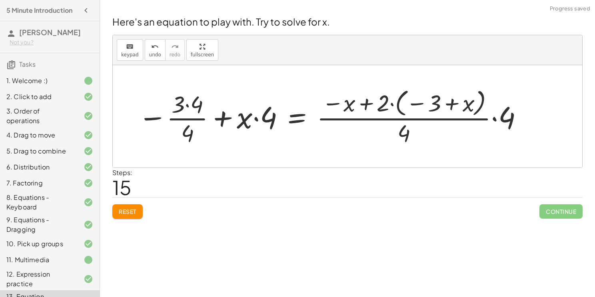
click at [250, 120] on div at bounding box center [331, 117] width 394 height 62
click at [222, 119] on div at bounding box center [331, 117] width 394 height 62
click at [399, 109] on div at bounding box center [331, 117] width 394 height 62
drag, startPoint x: 403, startPoint y: 139, endPoint x: 503, endPoint y: 124, distance: 100.6
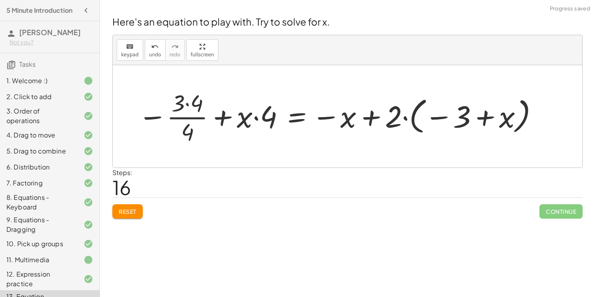
click at [413, 120] on div at bounding box center [338, 117] width 409 height 60
click at [393, 114] on div at bounding box center [338, 117] width 409 height 60
click at [122, 212] on span "Reset" at bounding box center [128, 211] width 18 height 7
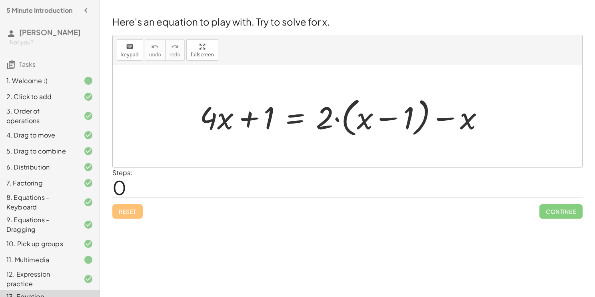
click at [223, 125] on div at bounding box center [345, 117] width 299 height 46
click at [264, 114] on div at bounding box center [345, 117] width 299 height 46
click at [248, 116] on div at bounding box center [345, 117] width 299 height 46
click at [336, 117] on div at bounding box center [345, 117] width 299 height 46
click at [366, 120] on div at bounding box center [345, 117] width 299 height 46
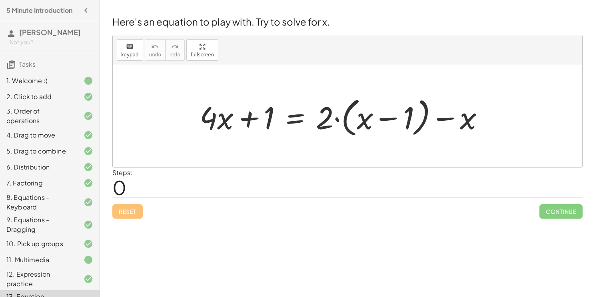
click at [463, 121] on div at bounding box center [345, 117] width 299 height 46
drag, startPoint x: 463, startPoint y: 121, endPoint x: 479, endPoint y: 120, distance: 16.0
click at [479, 120] on div at bounding box center [345, 117] width 299 height 46
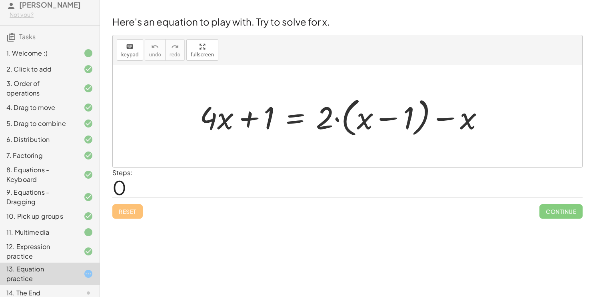
click at [226, 270] on div "Welcome to Graspable Math! Graspable Math turns math symbols into objects you c…" at bounding box center [347, 148] width 495 height 297
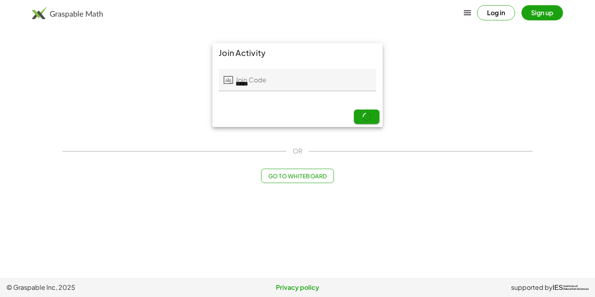
click at [296, 166] on div "Join Activity Join Code Join Code ***** 5 / 5 Next OR Go to Whiteboard" at bounding box center [298, 113] width 480 height 150
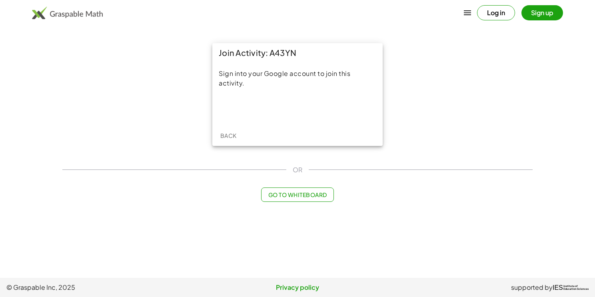
click at [310, 98] on div "Sign into your Google account to join this activity." at bounding box center [297, 93] width 170 height 63
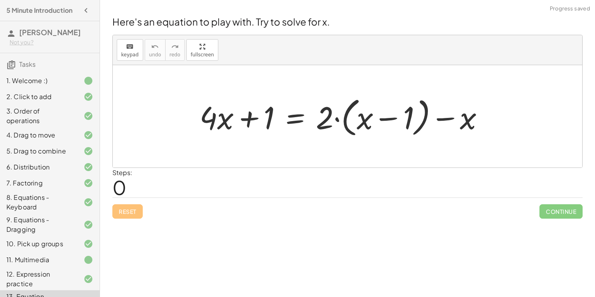
click at [327, 246] on div "Welcome to Graspable Math! Graspable Math turns math symbols into objects you c…" at bounding box center [347, 148] width 495 height 297
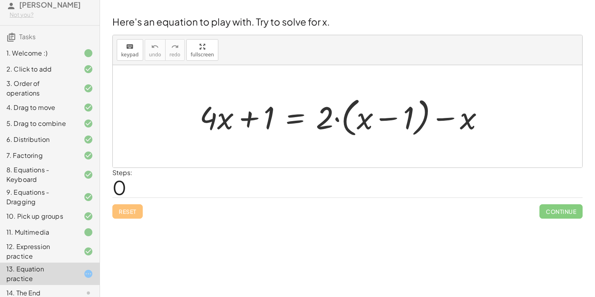
click at [82, 250] on div at bounding box center [82, 252] width 22 height 10
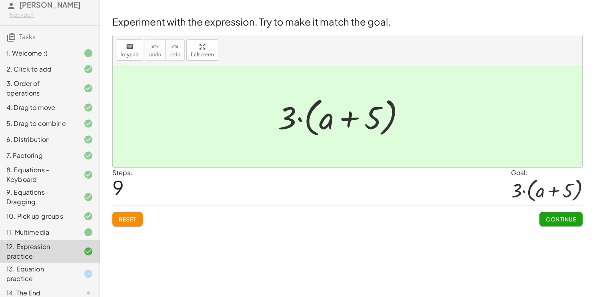
click at [90, 234] on icon at bounding box center [89, 233] width 10 height 10
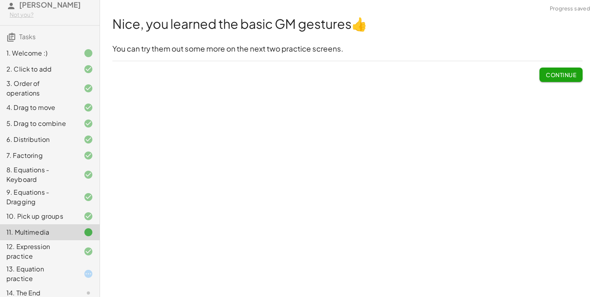
click at [90, 264] on div "13. Equation practice" at bounding box center [50, 274] width 100 height 22
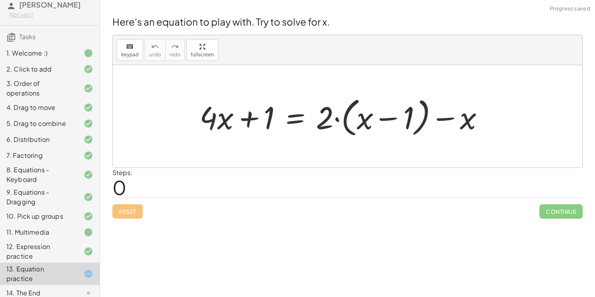
click at [148, 259] on div "Welcome to Graspable Math! Graspable Math turns math symbols into objects you c…" at bounding box center [347, 148] width 495 height 297
click at [389, 244] on div "Welcome to Graspable Math! Graspable Math turns math symbols into objects you c…" at bounding box center [347, 148] width 495 height 297
click at [263, 249] on div "Welcome to Graspable Math! Graspable Math turns math symbols into objects you c…" at bounding box center [347, 148] width 495 height 297
click at [310, 217] on div "Reset Continue" at bounding box center [347, 208] width 470 height 21
click at [270, 110] on div at bounding box center [345, 117] width 299 height 46
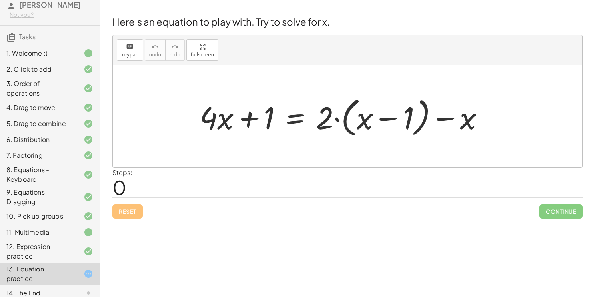
click at [248, 121] on div at bounding box center [345, 117] width 299 height 46
drag, startPoint x: 208, startPoint y: 116, endPoint x: 520, endPoint y: 114, distance: 311.9
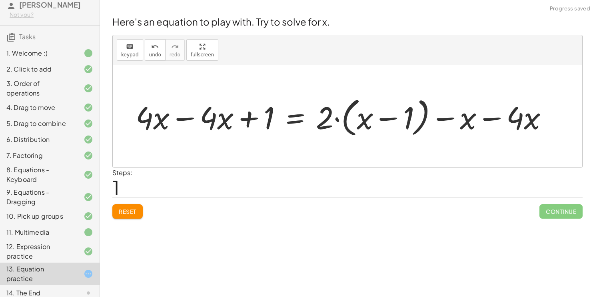
click at [210, 112] on div at bounding box center [345, 117] width 427 height 46
click at [194, 116] on div at bounding box center [345, 117] width 427 height 46
click at [272, 117] on div at bounding box center [408, 117] width 299 height 46
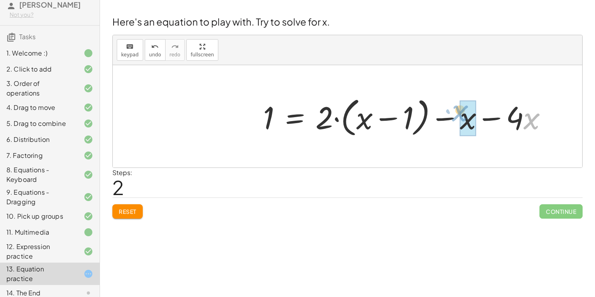
drag, startPoint x: 537, startPoint y: 122, endPoint x: 469, endPoint y: 121, distance: 68.4
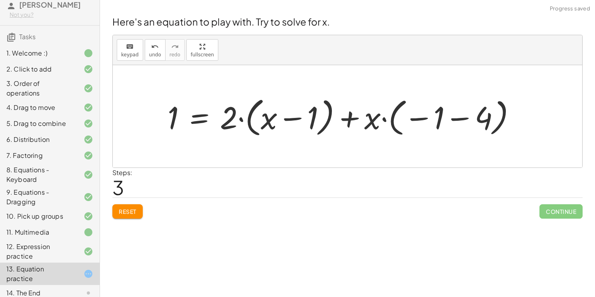
click at [456, 122] on div at bounding box center [345, 117] width 363 height 46
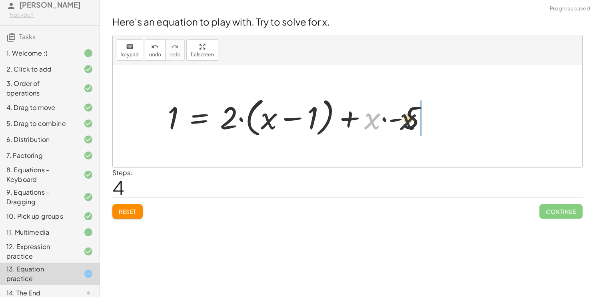
drag, startPoint x: 371, startPoint y: 120, endPoint x: 423, endPoint y: 119, distance: 52.0
click at [423, 119] on div at bounding box center [301, 117] width 274 height 46
click at [372, 119] on div at bounding box center [297, 117] width 267 height 46
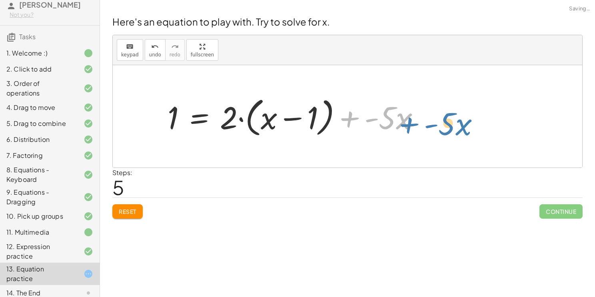
drag, startPoint x: 354, startPoint y: 116, endPoint x: 381, endPoint y: 120, distance: 27.4
click at [381, 120] on div at bounding box center [297, 117] width 267 height 46
drag, startPoint x: 266, startPoint y: 122, endPoint x: 250, endPoint y: 116, distance: 16.8
click at [250, 116] on div at bounding box center [297, 117] width 267 height 46
click at [264, 118] on div at bounding box center [297, 117] width 267 height 46
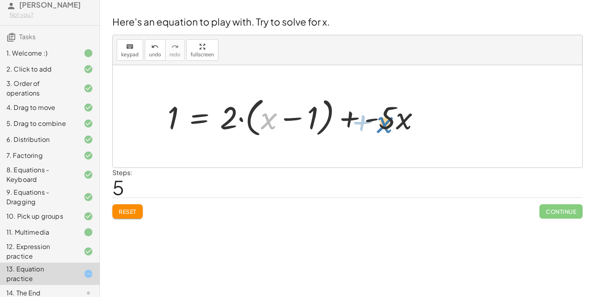
drag, startPoint x: 267, startPoint y: 119, endPoint x: 387, endPoint y: 124, distance: 120.5
click at [387, 124] on div at bounding box center [297, 117] width 267 height 46
click at [231, 114] on div at bounding box center [297, 117] width 267 height 46
click at [199, 119] on div at bounding box center [297, 117] width 267 height 46
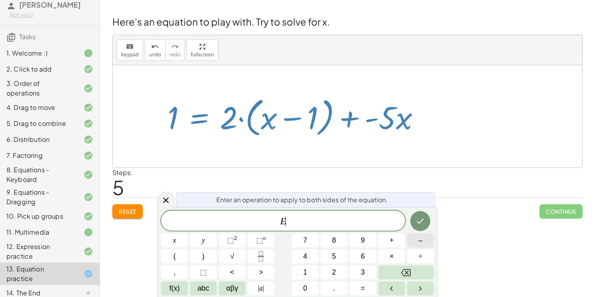
click at [429, 240] on button "–" at bounding box center [420, 241] width 27 height 14
click at [332, 262] on span "5" at bounding box center [334, 256] width 4 height 11
click at [423, 219] on icon "Done" at bounding box center [420, 221] width 7 height 5
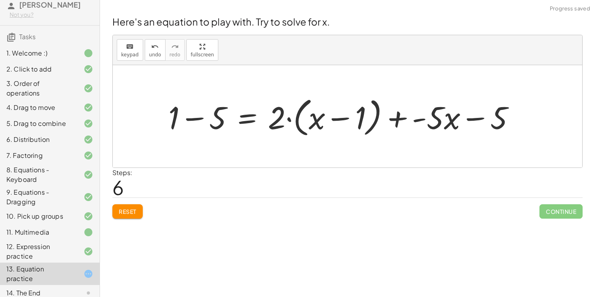
click at [500, 123] on div at bounding box center [344, 117] width 361 height 46
drag, startPoint x: 500, startPoint y: 123, endPoint x: 488, endPoint y: 112, distance: 15.9
click at [488, 112] on div at bounding box center [344, 117] width 361 height 46
click at [478, 118] on div at bounding box center [344, 117] width 361 height 46
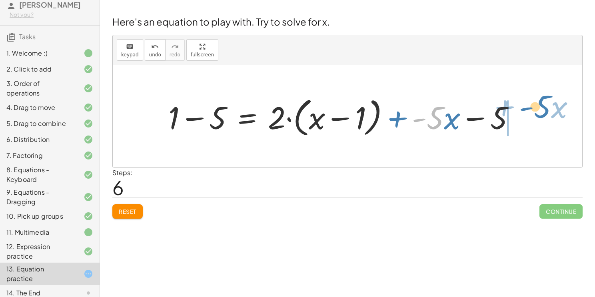
drag, startPoint x: 438, startPoint y: 116, endPoint x: 529, endPoint y: 122, distance: 91.0
click at [529, 122] on div "+ · 4 · x + 1 = + · 2 · ( + x − 1 ) − x + · 4 · x − · 4 · x + 1 = + · 2 · ( + x…" at bounding box center [347, 117] width 382 height 50
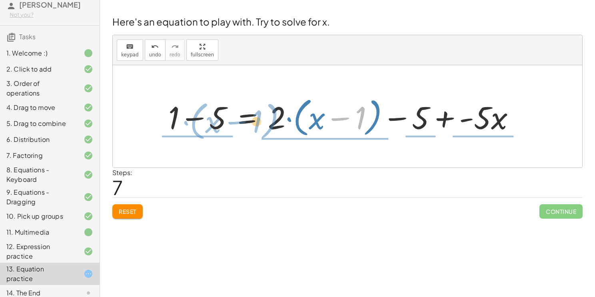
drag, startPoint x: 363, startPoint y: 123, endPoint x: 219, endPoint y: 122, distance: 144.0
click at [219, 122] on div at bounding box center [344, 117] width 361 height 46
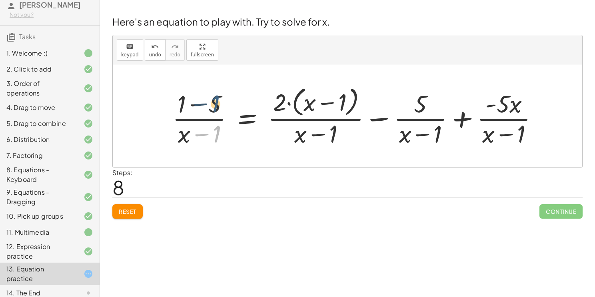
drag, startPoint x: 218, startPoint y: 134, endPoint x: 216, endPoint y: 103, distance: 31.2
click at [216, 103] on div at bounding box center [358, 116] width 380 height 65
drag, startPoint x: 180, startPoint y: 141, endPoint x: 251, endPoint y: 77, distance: 95.4
click at [251, 77] on div "+ · 4 · x + 1 = + · 2 · ( + x − 1 ) − x + · 4 · x − · 4 · x + 1 = + · 2 · ( + x…" at bounding box center [347, 116] width 469 height 102
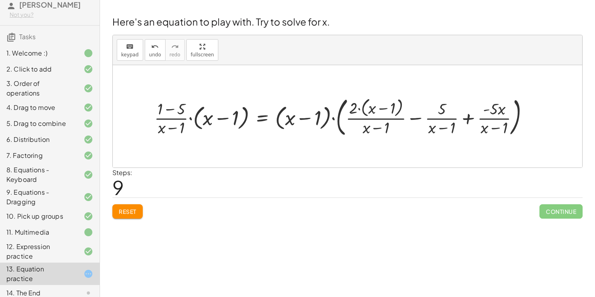
click at [385, 125] on div at bounding box center [344, 117] width 389 height 46
drag, startPoint x: 385, startPoint y: 125, endPoint x: 457, endPoint y: 84, distance: 83.1
drag, startPoint x: 452, startPoint y: 131, endPoint x: 373, endPoint y: 149, distance: 81.6
click at [440, 116] on div at bounding box center [344, 117] width 389 height 46
click at [468, 118] on div at bounding box center [344, 117] width 389 height 46
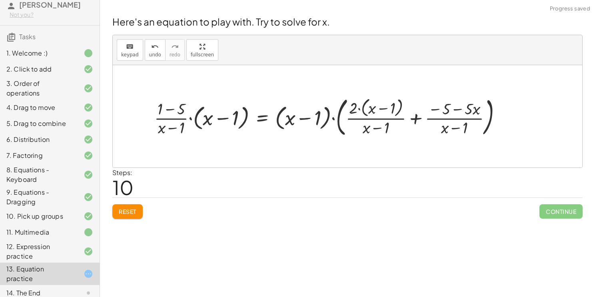
click at [421, 117] on div at bounding box center [330, 117] width 361 height 46
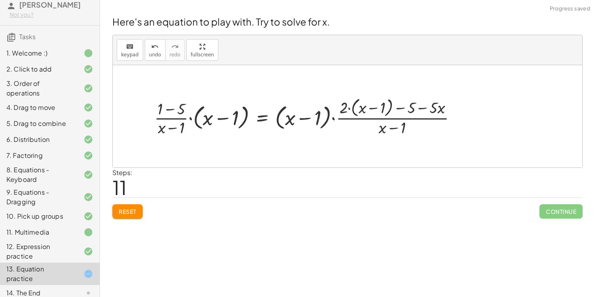
click at [389, 128] on div at bounding box center [308, 116] width 316 height 42
click at [394, 118] on div at bounding box center [308, 116] width 316 height 42
click at [297, 114] on div at bounding box center [308, 116] width 316 height 42
click at [189, 118] on div at bounding box center [308, 116] width 316 height 42
click at [214, 119] on div at bounding box center [309, 116] width 316 height 42
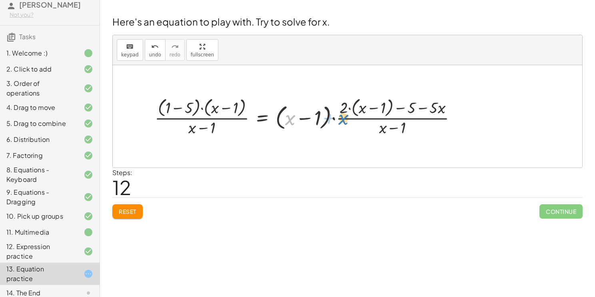
drag, startPoint x: 290, startPoint y: 120, endPoint x: 337, endPoint y: 122, distance: 47.6
click at [337, 122] on div at bounding box center [309, 116] width 316 height 42
click at [305, 117] on div at bounding box center [309, 116] width 316 height 42
drag, startPoint x: 317, startPoint y: 117, endPoint x: 496, endPoint y: 101, distance: 179.9
drag, startPoint x: 307, startPoint y: 114, endPoint x: 478, endPoint y: 108, distance: 171.3
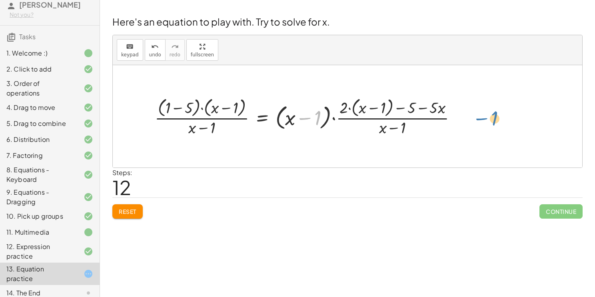
click at [478, 108] on div "+ · 4 · x + 1 = + · 2 · ( + x − 1 ) − x + · 4 · x − · 4 · x + 1 = + · 2 · ( + x…" at bounding box center [311, 116] width 337 height 46
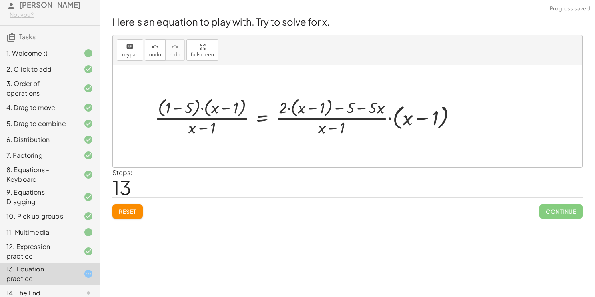
click at [264, 115] on div at bounding box center [309, 116] width 316 height 42
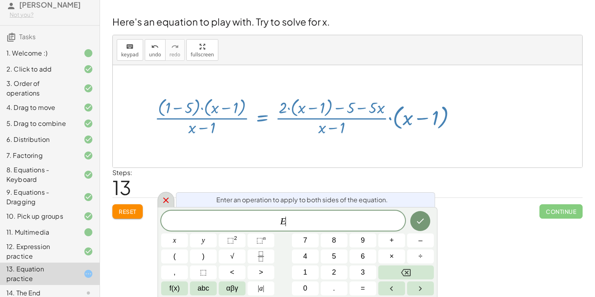
click at [166, 199] on icon at bounding box center [166, 201] width 10 height 10
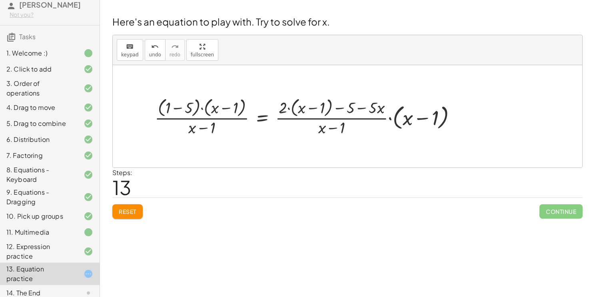
click at [218, 118] on div at bounding box center [309, 116] width 316 height 42
click at [306, 118] on div at bounding box center [309, 116] width 316 height 42
click at [386, 118] on div at bounding box center [309, 116] width 316 height 42
click at [390, 118] on div at bounding box center [309, 116] width 316 height 42
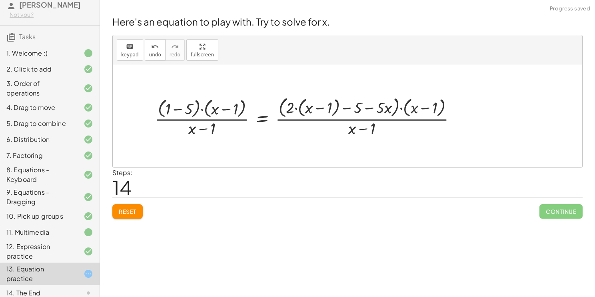
click at [377, 119] on div at bounding box center [309, 116] width 316 height 45
click at [239, 118] on div at bounding box center [309, 116] width 316 height 45
drag, startPoint x: 239, startPoint y: 118, endPoint x: 464, endPoint y: 125, distance: 224.8
click at [464, 125] on div at bounding box center [309, 116] width 316 height 45
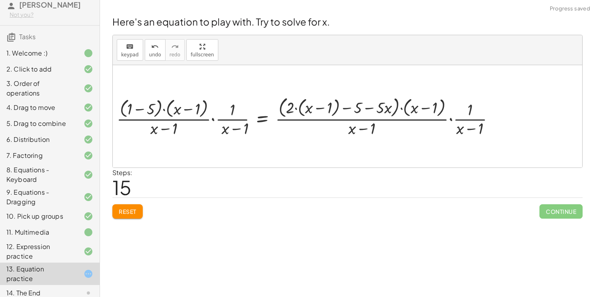
click at [467, 129] on div at bounding box center [308, 116] width 393 height 45
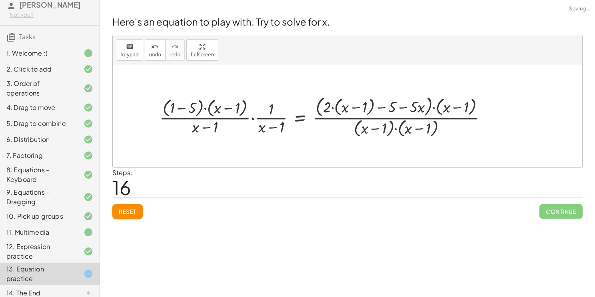
click at [467, 118] on div at bounding box center [327, 117] width 342 height 46
drag, startPoint x: 236, startPoint y: 102, endPoint x: 469, endPoint y: 104, distance: 233.1
click at [469, 104] on div at bounding box center [327, 117] width 342 height 46
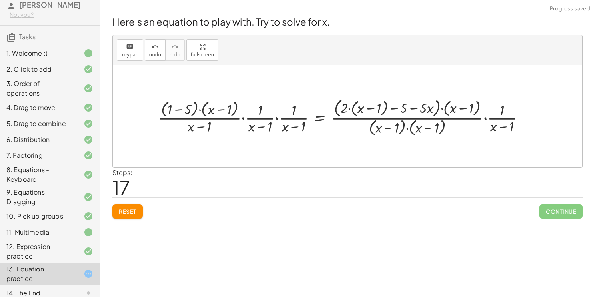
click at [488, 117] on div at bounding box center [344, 117] width 380 height 42
click at [485, 118] on div at bounding box center [345, 117] width 380 height 42
click at [435, 118] on div at bounding box center [328, 117] width 347 height 42
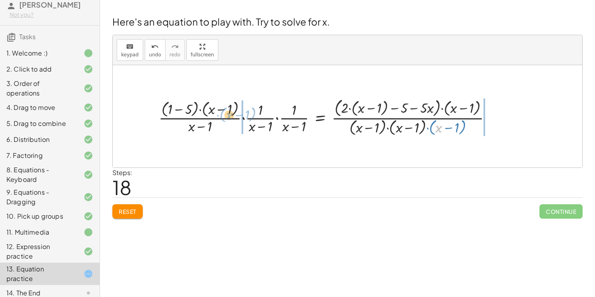
drag, startPoint x: 439, startPoint y: 133, endPoint x: 229, endPoint y: 120, distance: 210.3
click at [229, 120] on div at bounding box center [328, 117] width 347 height 42
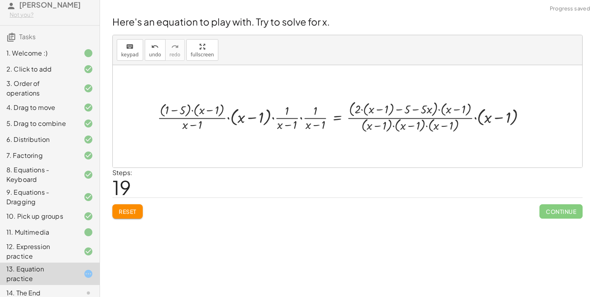
click at [241, 119] on div at bounding box center [345, 117] width 383 height 36
click at [302, 119] on div at bounding box center [345, 117] width 383 height 36
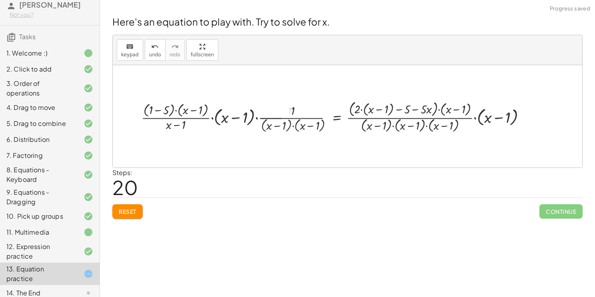
click at [301, 118] on div at bounding box center [336, 117] width 399 height 36
click at [258, 118] on div at bounding box center [336, 117] width 399 height 36
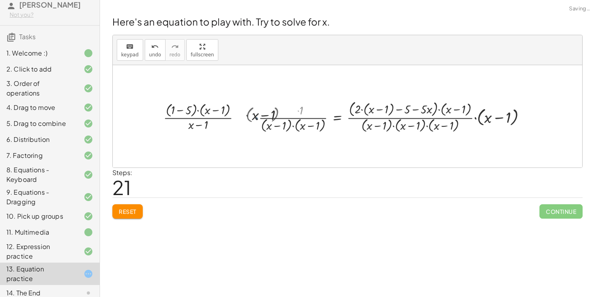
click at [254, 117] on div at bounding box center [359, 117] width 354 height 36
click at [249, 117] on div at bounding box center [359, 117] width 354 height 36
click at [258, 116] on div at bounding box center [359, 117] width 354 height 36
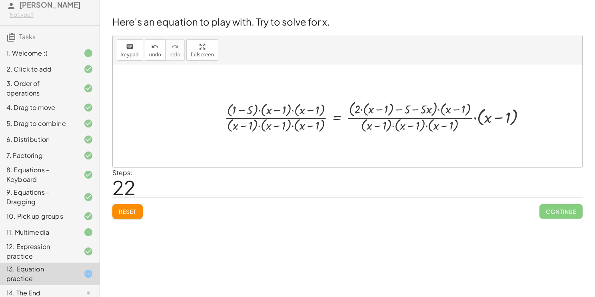
click at [475, 116] on div at bounding box center [378, 117] width 315 height 36
drag, startPoint x: 407, startPoint y: 109, endPoint x: 162, endPoint y: 121, distance: 245.0
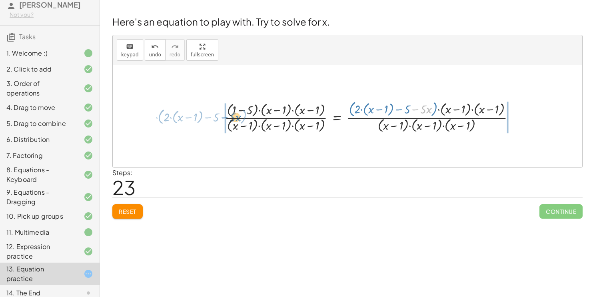
drag, startPoint x: 415, startPoint y: 108, endPoint x: 225, endPoint y: 115, distance: 190.9
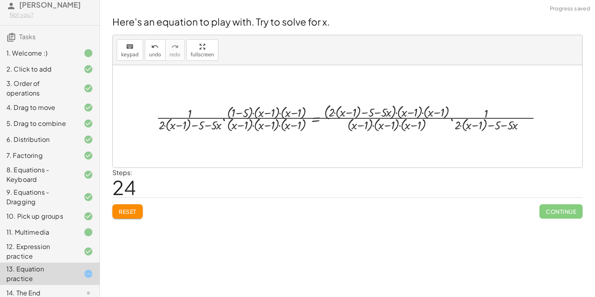
drag, startPoint x: 252, startPoint y: 109, endPoint x: 201, endPoint y: 120, distance: 51.5
click at [201, 120] on div at bounding box center [345, 116] width 384 height 29
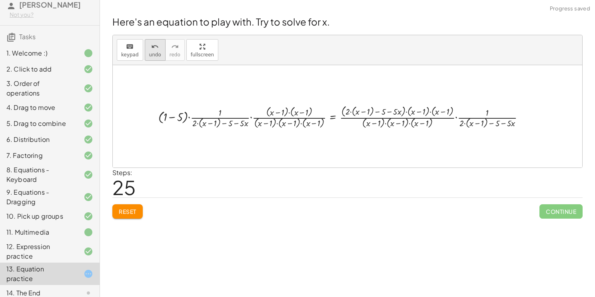
click at [151, 47] on icon "undo" at bounding box center [155, 47] width 8 height 10
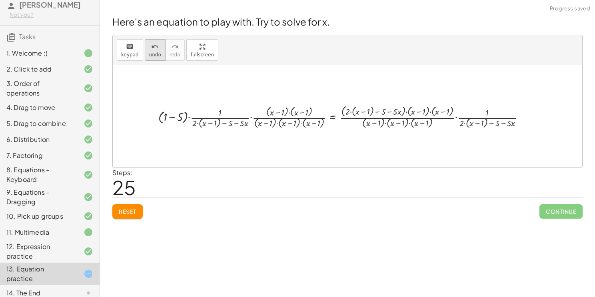
click at [151, 47] on icon "undo" at bounding box center [155, 47] width 8 height 10
click at [128, 212] on span "Reset" at bounding box center [128, 211] width 18 height 7
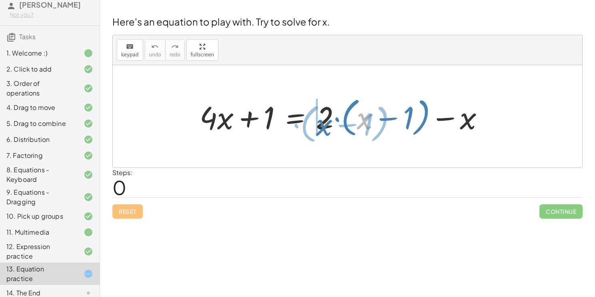
drag, startPoint x: 359, startPoint y: 121, endPoint x: 319, endPoint y: 127, distance: 41.2
click at [319, 127] on div at bounding box center [345, 117] width 299 height 46
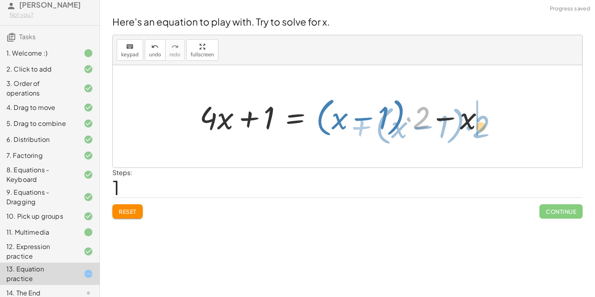
drag, startPoint x: 421, startPoint y: 122, endPoint x: 479, endPoint y: 129, distance: 58.0
click at [479, 129] on div at bounding box center [345, 117] width 299 height 46
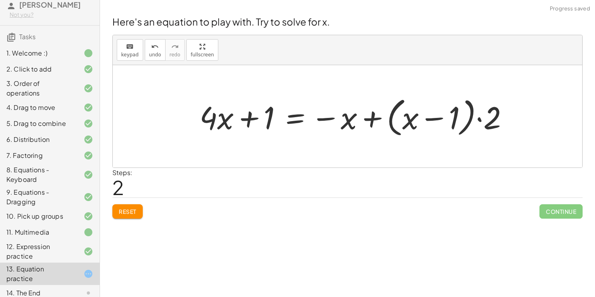
click at [486, 124] on div at bounding box center [358, 117] width 324 height 46
click at [477, 119] on div at bounding box center [358, 117] width 324 height 46
click at [371, 116] on div at bounding box center [358, 117] width 324 height 46
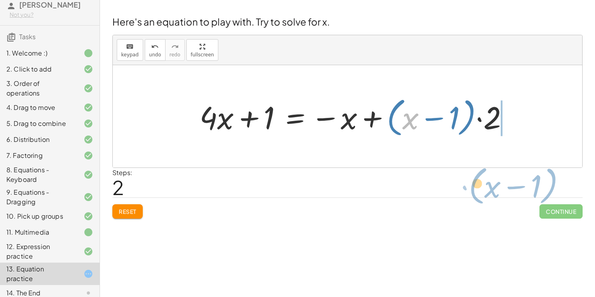
drag, startPoint x: 409, startPoint y: 117, endPoint x: 525, endPoint y: 174, distance: 128.8
click at [525, 174] on div "Here's an equation to play with. Try to solve for x. keyboard keypad undo undo …" at bounding box center [348, 117] width 480 height 214
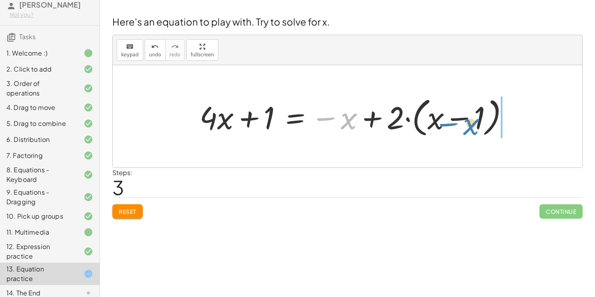
drag, startPoint x: 350, startPoint y: 116, endPoint x: 500, endPoint y: 114, distance: 150.4
click at [500, 114] on div at bounding box center [358, 117] width 324 height 46
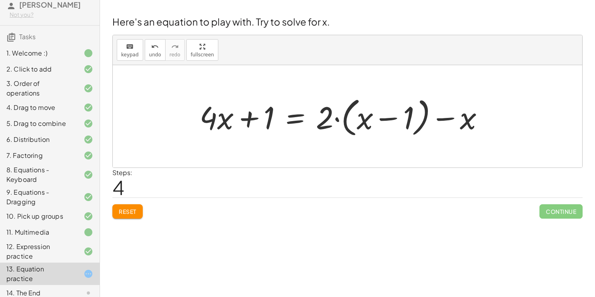
click at [407, 118] on div at bounding box center [345, 117] width 299 height 46
click at [443, 116] on div at bounding box center [345, 117] width 299 height 46
drag, startPoint x: 211, startPoint y: 116, endPoint x: 295, endPoint y: 159, distance: 93.7
click at [295, 159] on div "+ · 4 · x + 1 = + · 2 · ( + x − 1 ) − x + · 4 · x + 1 = + · ( + x − 1 ) · 2 − x…" at bounding box center [347, 116] width 469 height 102
click at [249, 116] on div at bounding box center [345, 117] width 299 height 46
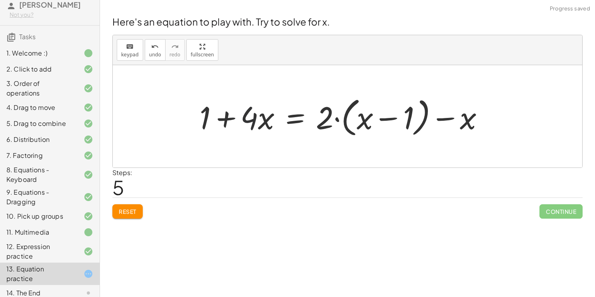
click at [226, 118] on div at bounding box center [345, 117] width 299 height 46
drag, startPoint x: 250, startPoint y: 120, endPoint x: 163, endPoint y: 121, distance: 86.4
click at [163, 121] on div "+ · 4 · x + 1 = + · 2 · ( + x − 1 ) − x + · 4 · x + 1 = + · ( + x − 1 ) · 2 − x…" at bounding box center [347, 116] width 469 height 102
click at [248, 118] on div at bounding box center [345, 117] width 299 height 46
drag, startPoint x: 267, startPoint y: 120, endPoint x: 320, endPoint y: 121, distance: 53.2
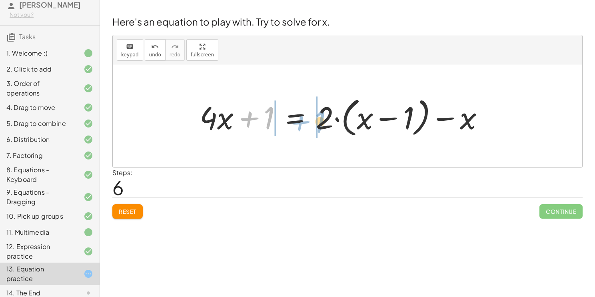
click at [320, 121] on div at bounding box center [345, 117] width 299 height 46
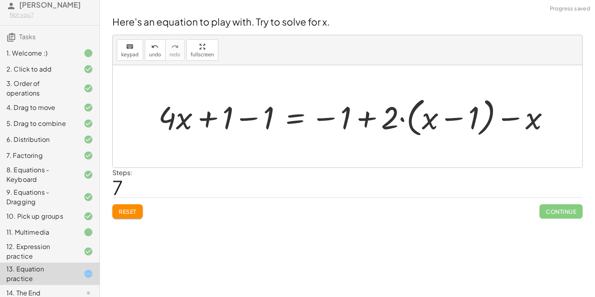
click at [324, 124] on div at bounding box center [356, 117] width 405 height 46
click at [366, 120] on div at bounding box center [356, 117] width 405 height 46
drag, startPoint x: 431, startPoint y: 120, endPoint x: 356, endPoint y: 125, distance: 74.5
click at [356, 125] on div at bounding box center [356, 117] width 405 height 46
click at [246, 118] on div at bounding box center [356, 117] width 405 height 46
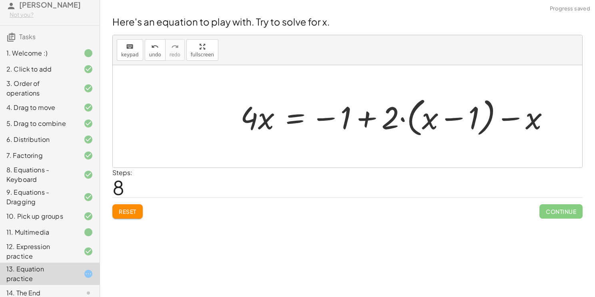
click at [254, 118] on div at bounding box center [398, 117] width 324 height 46
click at [328, 120] on div at bounding box center [398, 117] width 324 height 46
drag, startPoint x: 537, startPoint y: 120, endPoint x: 571, endPoint y: 129, distance: 34.5
click at [571, 129] on div "+ · 4 · x + 1 = + · 2 · ( + x − 1 ) − x + · 4 · x + 1 = + · ( + x − 1 ) · 2 − x…" at bounding box center [400, 117] width 345 height 50
click at [404, 117] on div at bounding box center [398, 117] width 324 height 46
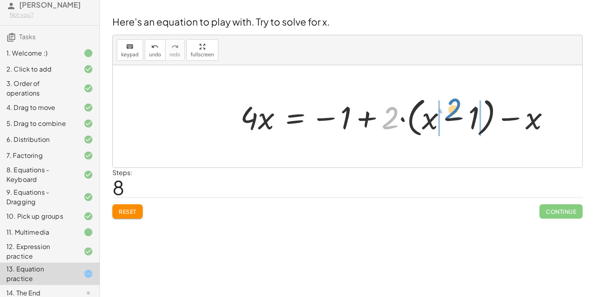
drag, startPoint x: 394, startPoint y: 117, endPoint x: 455, endPoint y: 108, distance: 61.8
click at [455, 108] on div at bounding box center [398, 117] width 324 height 46
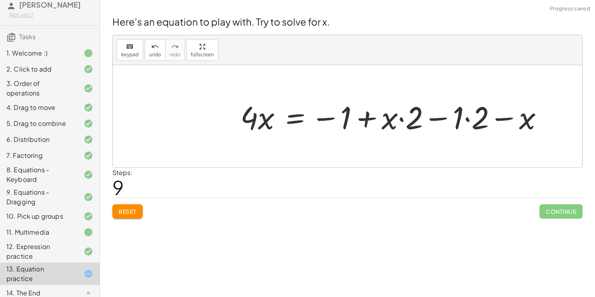
click at [442, 119] on div at bounding box center [394, 116] width 317 height 41
click at [468, 116] on div at bounding box center [394, 116] width 317 height 41
click at [442, 116] on div at bounding box center [385, 116] width 298 height 41
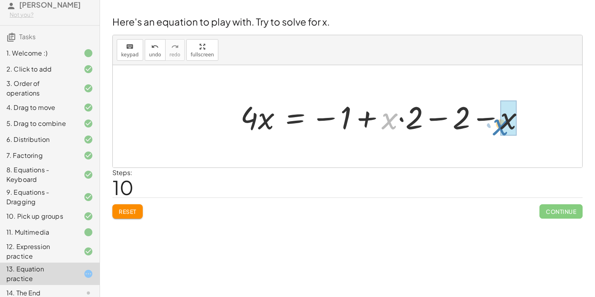
drag, startPoint x: 391, startPoint y: 115, endPoint x: 503, endPoint y: 121, distance: 111.7
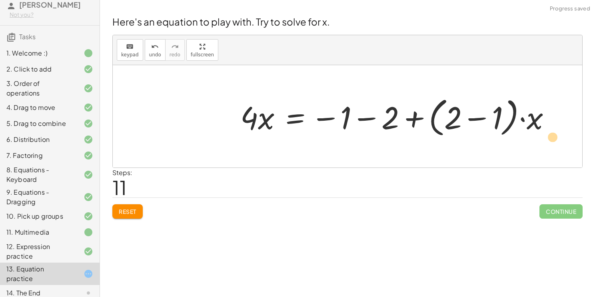
drag, startPoint x: 473, startPoint y: 119, endPoint x: 487, endPoint y: 132, distance: 18.9
click at [487, 132] on div at bounding box center [398, 117] width 325 height 46
drag, startPoint x: 391, startPoint y: 114, endPoint x: 335, endPoint y: 116, distance: 56.4
click at [335, 116] on div at bounding box center [398, 117] width 325 height 46
click at [366, 120] on div at bounding box center [398, 117] width 325 height 46
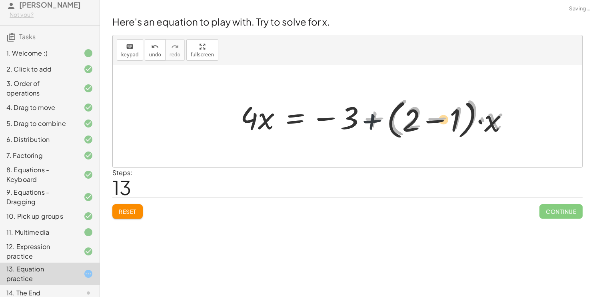
drag, startPoint x: 375, startPoint y: 117, endPoint x: 379, endPoint y: 121, distance: 5.7
click at [379, 121] on div at bounding box center [378, 117] width 284 height 46
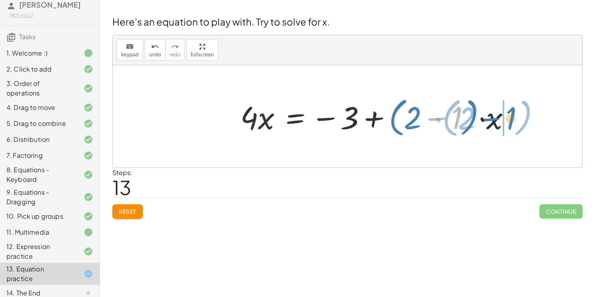
drag, startPoint x: 454, startPoint y: 112, endPoint x: 509, endPoint y: 112, distance: 54.8
click at [509, 112] on div at bounding box center [378, 117] width 284 height 46
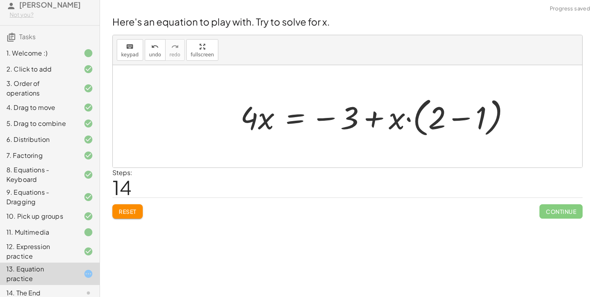
click at [466, 117] on div at bounding box center [378, 117] width 284 height 46
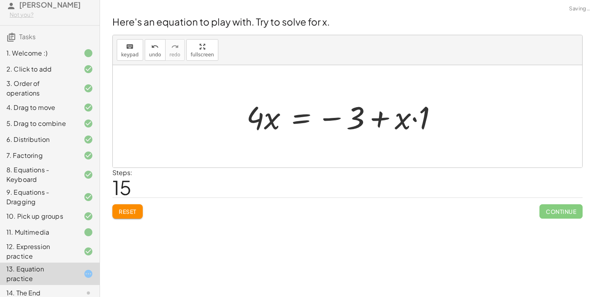
click at [416, 118] on div at bounding box center [344, 116] width 205 height 41
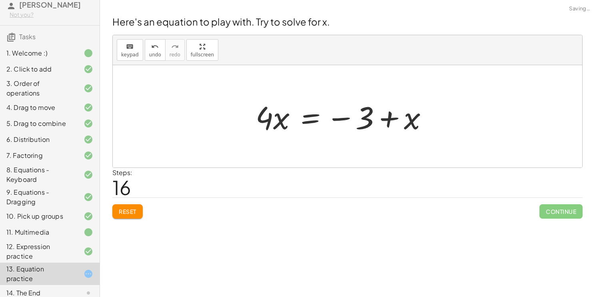
click at [387, 119] on div at bounding box center [345, 116] width 187 height 41
drag, startPoint x: 344, startPoint y: 119, endPoint x: 226, endPoint y: 124, distance: 117.7
click at [226, 124] on div "+ · 4 · x + 1 = + · 2 · ( + x − 1 ) − x + · 4 · x + 1 = + · ( + x − 1 ) · 2 − x…" at bounding box center [347, 116] width 469 height 102
click at [240, 117] on div at bounding box center [345, 116] width 283 height 41
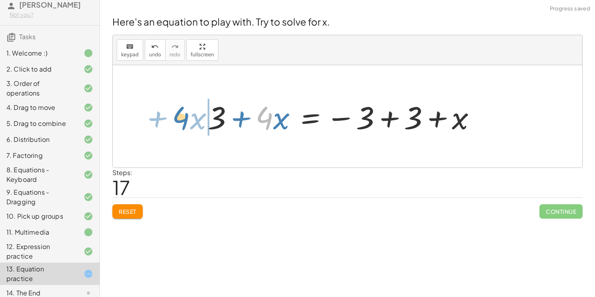
drag, startPoint x: 271, startPoint y: 119, endPoint x: 182, endPoint y: 117, distance: 89.2
click at [182, 117] on div "+ · 4 · x + 1 = + · 2 · ( + x − 1 ) − x + · 4 · x + 1 = + · ( + x − 1 ) · 2 − x…" at bounding box center [347, 116] width 469 height 102
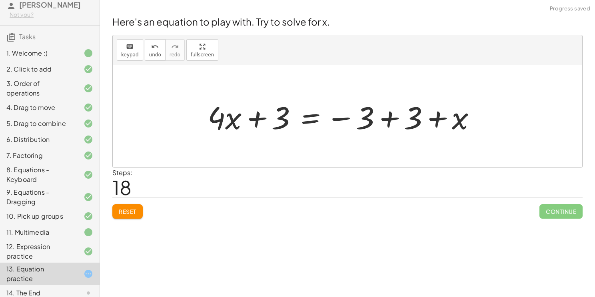
click at [252, 120] on div at bounding box center [345, 116] width 283 height 41
click at [381, 119] on div at bounding box center [345, 116] width 283 height 41
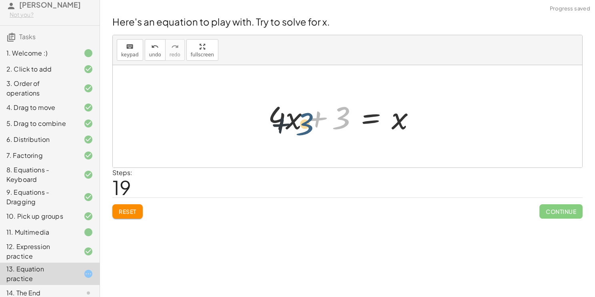
drag, startPoint x: 338, startPoint y: 121, endPoint x: 302, endPoint y: 122, distance: 36.4
click at [302, 122] on div at bounding box center [345, 116] width 162 height 41
drag, startPoint x: 401, startPoint y: 124, endPoint x: 348, endPoint y: 123, distance: 52.8
click at [348, 123] on div at bounding box center [345, 116] width 162 height 41
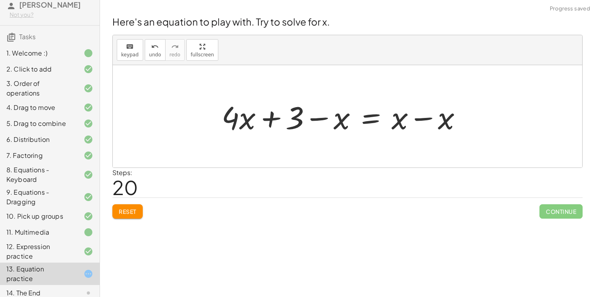
click at [416, 118] on div at bounding box center [345, 116] width 255 height 41
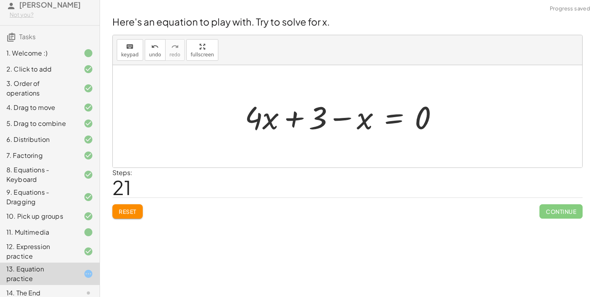
click at [351, 117] on div at bounding box center [345, 116] width 208 height 41
drag, startPoint x: 321, startPoint y: 114, endPoint x: 441, endPoint y: 105, distance: 120.7
click at [441, 105] on div at bounding box center [345, 116] width 208 height 41
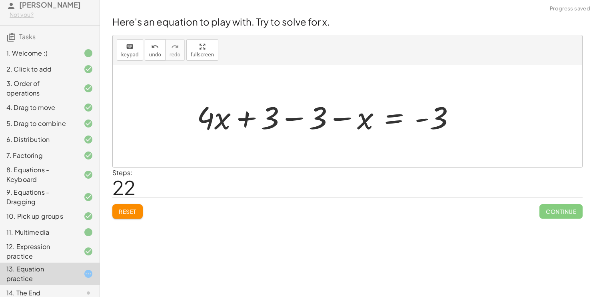
click at [424, 116] on div at bounding box center [329, 116] width 273 height 41
click at [150, 52] on span "undo" at bounding box center [155, 55] width 12 height 6
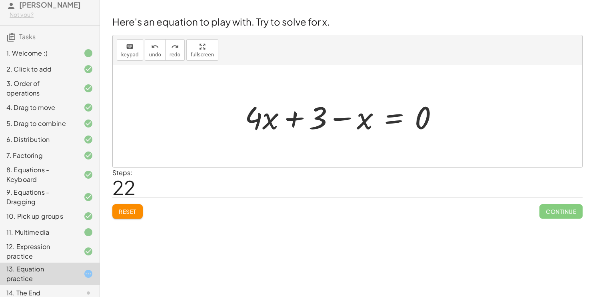
click at [329, 121] on div at bounding box center [345, 116] width 208 height 41
click at [295, 114] on div at bounding box center [345, 116] width 208 height 41
drag, startPoint x: 261, startPoint y: 119, endPoint x: 528, endPoint y: 105, distance: 267.5
click at [528, 105] on div "+ · 4 · x + 1 = + · 2 · ( + x − 1 ) − x + · 4 · x + 1 = + · ( + x − 1 ) · 2 − x…" at bounding box center [347, 116] width 469 height 102
drag, startPoint x: 254, startPoint y: 124, endPoint x: 461, endPoint y: 125, distance: 207.5
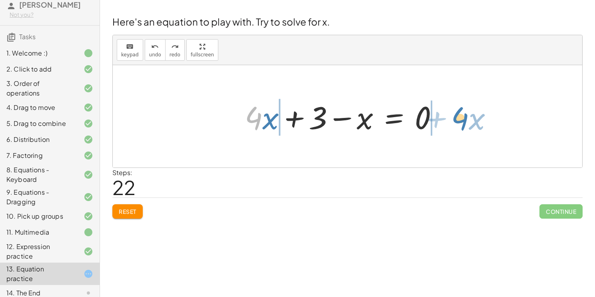
click at [461, 125] on div "+ · 4 · x + 1 = + · 2 · ( + x − 1 ) − x + · 4 · x + 1 = + · ( + x − 1 ) · 2 − x…" at bounding box center [347, 116] width 229 height 45
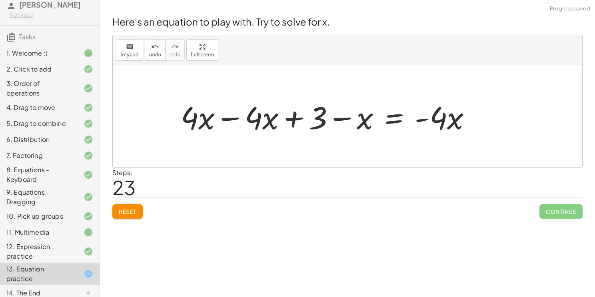
click at [424, 124] on div at bounding box center [329, 116] width 305 height 41
click at [444, 118] on div at bounding box center [329, 116] width 305 height 41
click at [348, 116] on div at bounding box center [329, 116] width 305 height 41
click at [297, 114] on div at bounding box center [329, 116] width 305 height 41
click at [232, 119] on div at bounding box center [329, 116] width 305 height 41
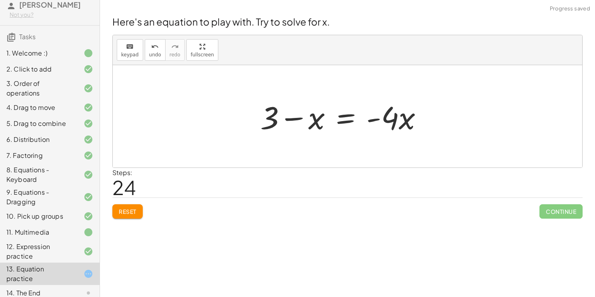
click at [302, 118] on div at bounding box center [344, 116] width 177 height 41
drag, startPoint x: 319, startPoint y: 119, endPoint x: 272, endPoint y: 116, distance: 46.9
click at [272, 116] on div at bounding box center [344, 116] width 177 height 41
drag, startPoint x: 266, startPoint y: 116, endPoint x: 322, endPoint y: 120, distance: 56.5
click at [322, 120] on div at bounding box center [344, 116] width 177 height 41
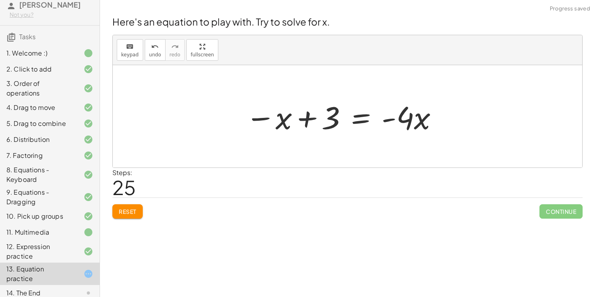
click at [300, 117] on div at bounding box center [343, 116] width 202 height 41
click at [310, 119] on div at bounding box center [345, 116] width 202 height 41
click at [407, 123] on div at bounding box center [345, 116] width 202 height 41
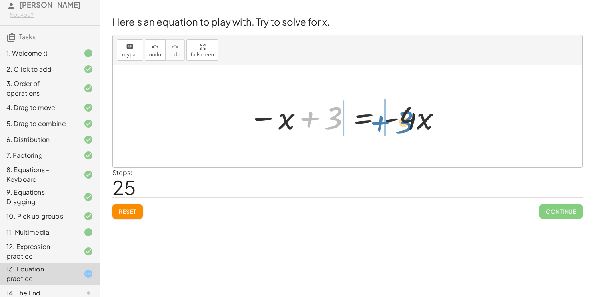
drag, startPoint x: 333, startPoint y: 111, endPoint x: 395, endPoint y: 112, distance: 61.6
click at [395, 112] on div at bounding box center [345, 116] width 202 height 41
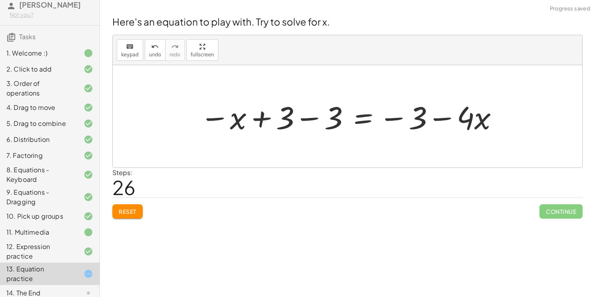
click at [417, 116] on div at bounding box center [350, 116] width 308 height 41
click at [435, 116] on div at bounding box center [350, 116] width 308 height 41
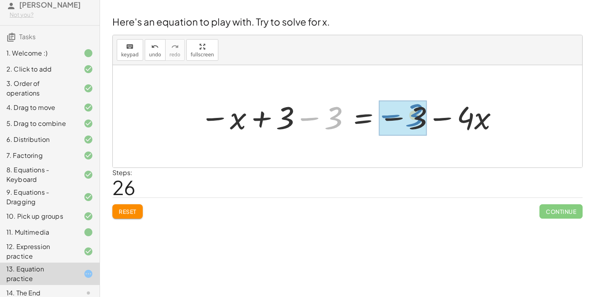
drag, startPoint x: 332, startPoint y: 118, endPoint x: 409, endPoint y: 116, distance: 76.8
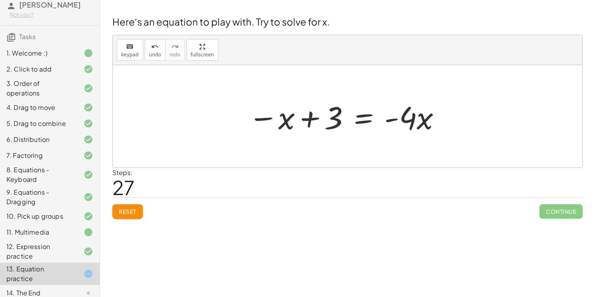
click at [311, 118] on div at bounding box center [345, 116] width 202 height 41
drag, startPoint x: 333, startPoint y: 118, endPoint x: 277, endPoint y: 122, distance: 57.0
click at [277, 122] on div at bounding box center [345, 116] width 202 height 41
click at [314, 114] on div at bounding box center [362, 116] width 177 height 41
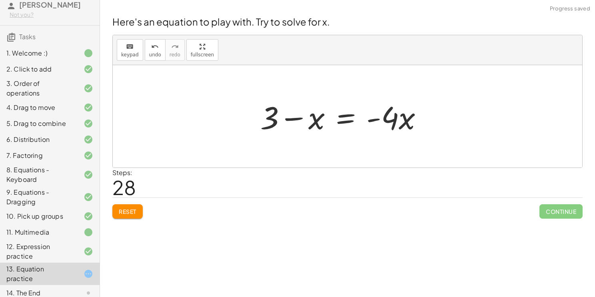
click at [397, 123] on div at bounding box center [344, 116] width 177 height 41
click at [391, 118] on div at bounding box center [344, 116] width 177 height 41
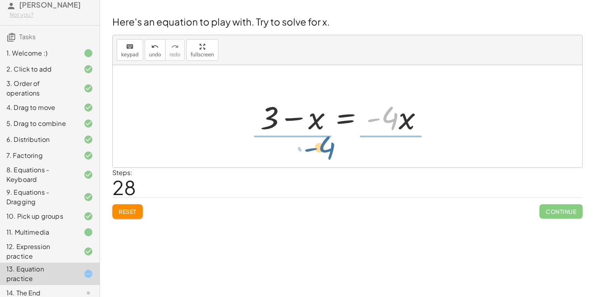
drag, startPoint x: 391, startPoint y: 118, endPoint x: 327, endPoint y: 149, distance: 71.7
click at [327, 149] on div "+ · 4 · x + 1 = + · 2 · ( + x − 1 ) − x + · 4 · x + 1 = + · ( + x − 1 ) · 2 − x…" at bounding box center [347, 116] width 469 height 102
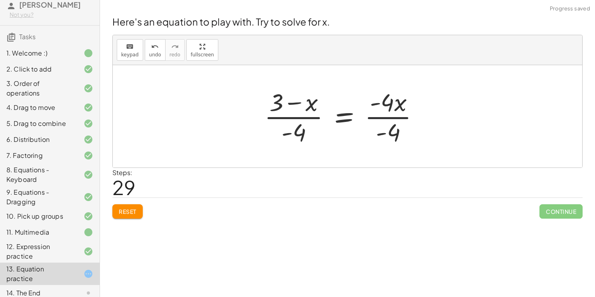
click at [383, 117] on div at bounding box center [344, 117] width 169 height 62
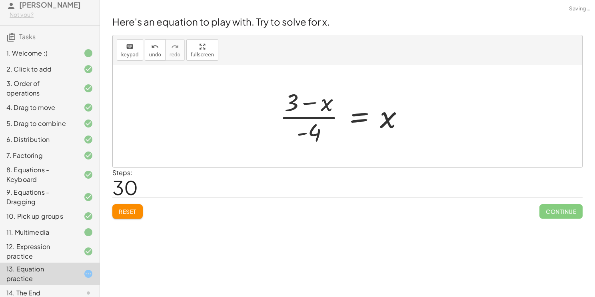
click at [308, 113] on div at bounding box center [345, 117] width 139 height 62
drag, startPoint x: 292, startPoint y: 100, endPoint x: 311, endPoint y: 136, distance: 41.0
click at [311, 136] on div at bounding box center [345, 117] width 139 height 62
drag, startPoint x: 390, startPoint y: 118, endPoint x: 309, endPoint y: 80, distance: 90.0
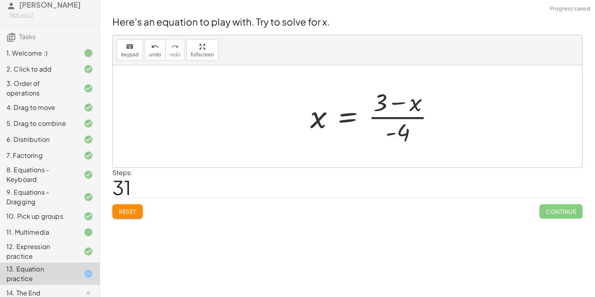
click at [396, 108] on div at bounding box center [375, 117] width 139 height 62
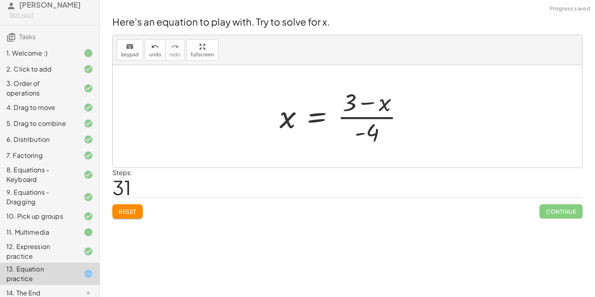
click at [375, 118] on div at bounding box center [345, 117] width 139 height 62
drag, startPoint x: 387, startPoint y: 106, endPoint x: 363, endPoint y: 107, distance: 24.8
click at [363, 107] on div at bounding box center [345, 117] width 139 height 62
drag, startPoint x: 376, startPoint y: 137, endPoint x: 352, endPoint y: 119, distance: 30.0
click at [352, 119] on div at bounding box center [345, 117] width 139 height 62
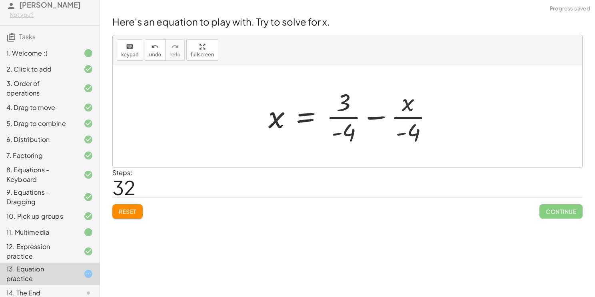
click at [409, 113] on div at bounding box center [353, 117] width 179 height 62
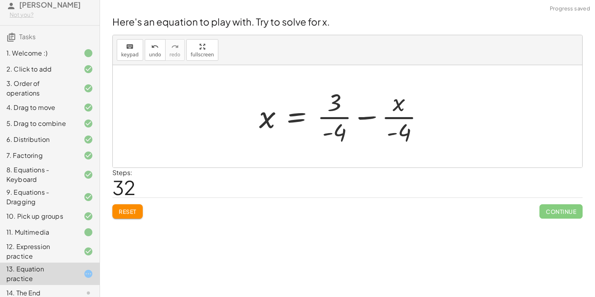
click at [361, 118] on div at bounding box center [344, 117] width 179 height 62
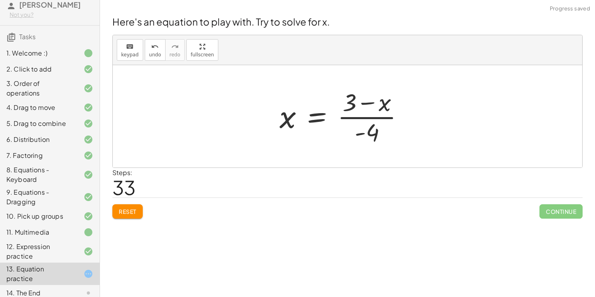
click at [364, 106] on div at bounding box center [345, 117] width 139 height 62
drag, startPoint x: 352, startPoint y: 100, endPoint x: 431, endPoint y: 128, distance: 83.7
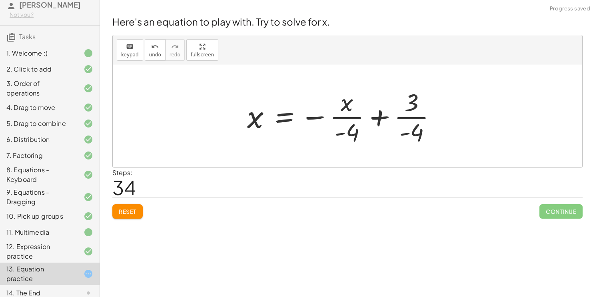
click at [416, 120] on div at bounding box center [345, 117] width 204 height 62
click at [355, 119] on div at bounding box center [345, 117] width 204 height 62
drag, startPoint x: 354, startPoint y: 135, endPoint x: 419, endPoint y: 139, distance: 65.3
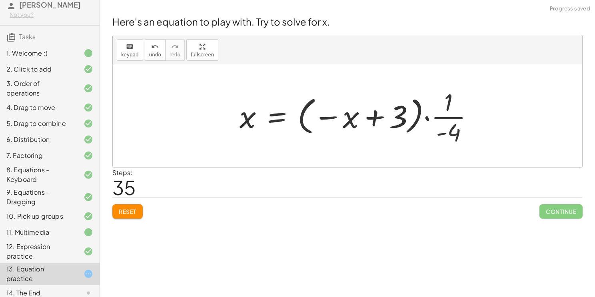
click at [447, 132] on div at bounding box center [360, 117] width 248 height 62
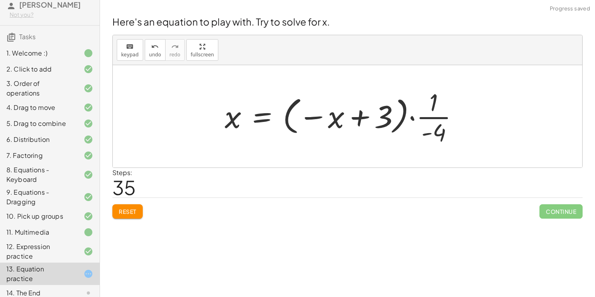
click at [434, 116] on div at bounding box center [345, 117] width 248 height 62
click at [411, 118] on div at bounding box center [345, 117] width 248 height 62
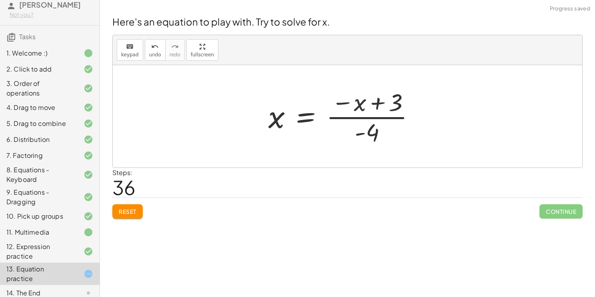
click at [379, 103] on div at bounding box center [344, 117] width 161 height 62
drag, startPoint x: 371, startPoint y: 130, endPoint x: 443, endPoint y: 117, distance: 74.0
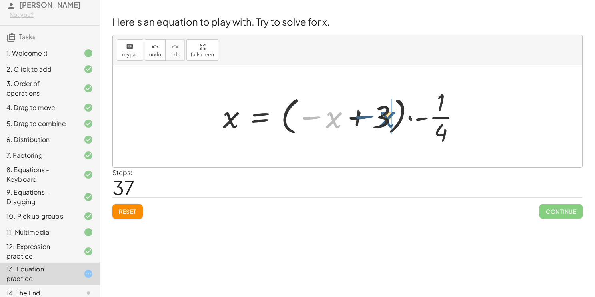
drag, startPoint x: 327, startPoint y: 120, endPoint x: 389, endPoint y: 122, distance: 61.6
click at [389, 122] on div at bounding box center [345, 117] width 252 height 62
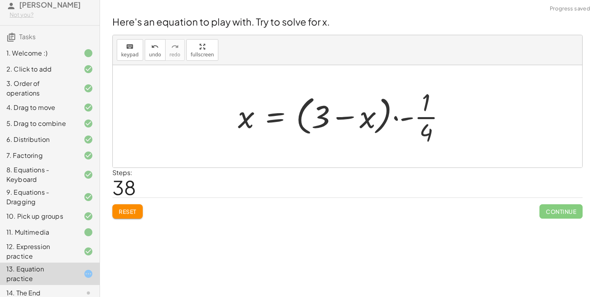
click at [427, 105] on div at bounding box center [345, 117] width 222 height 62
click at [426, 119] on div at bounding box center [345, 117] width 222 height 62
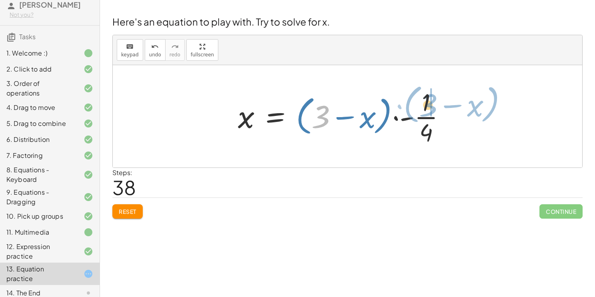
drag, startPoint x: 315, startPoint y: 115, endPoint x: 421, endPoint y: 104, distance: 107.4
click at [421, 104] on div at bounding box center [345, 117] width 222 height 62
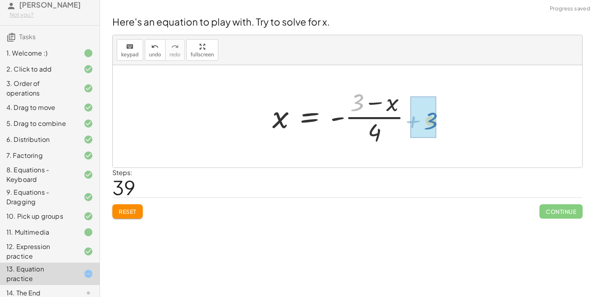
drag, startPoint x: 358, startPoint y: 105, endPoint x: 435, endPoint y: 120, distance: 78.3
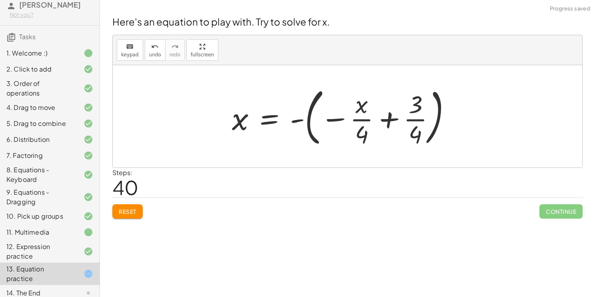
click at [393, 119] on div at bounding box center [345, 116] width 234 height 66
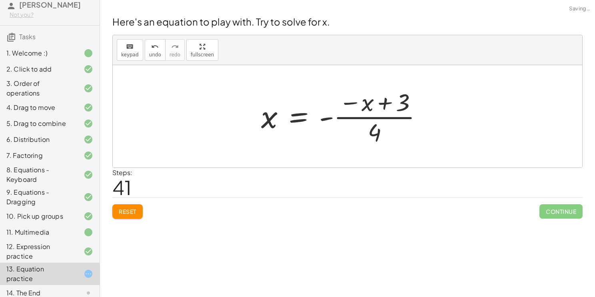
click at [358, 117] on div at bounding box center [345, 117] width 176 height 62
drag, startPoint x: 393, startPoint y: 108, endPoint x: 433, endPoint y: 127, distance: 45.1
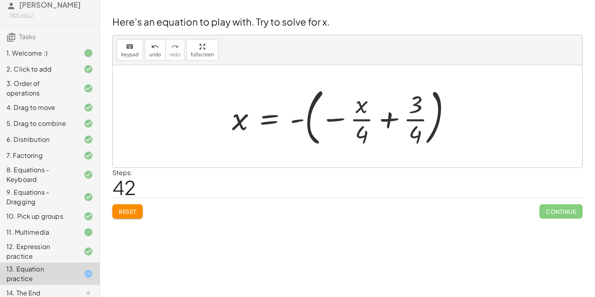
click at [413, 118] on div at bounding box center [345, 116] width 234 height 66
click at [354, 120] on div at bounding box center [345, 116] width 234 height 66
drag, startPoint x: 417, startPoint y: 104, endPoint x: 431, endPoint y: 126, distance: 26.5
click at [431, 126] on div at bounding box center [345, 116] width 234 height 66
click at [422, 119] on div at bounding box center [357, 116] width 259 height 66
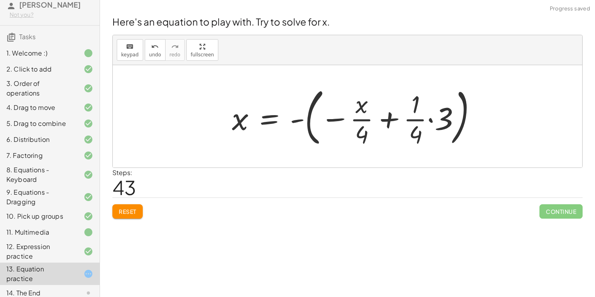
click at [430, 119] on div at bounding box center [357, 116] width 259 height 66
drag, startPoint x: 413, startPoint y: 106, endPoint x: 437, endPoint y: 120, distance: 27.8
click at [437, 120] on div at bounding box center [345, 116] width 234 height 66
click at [418, 128] on div at bounding box center [357, 116] width 259 height 66
drag, startPoint x: 361, startPoint y: 109, endPoint x: 371, endPoint y: 121, distance: 15.7
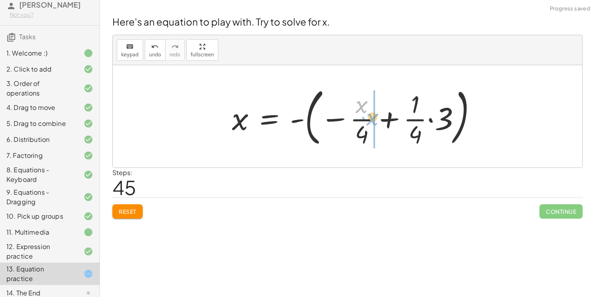
click at [371, 121] on div at bounding box center [357, 116] width 259 height 66
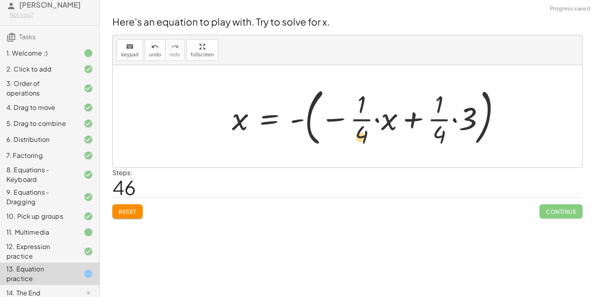
click at [362, 130] on div at bounding box center [369, 116] width 283 height 66
drag, startPoint x: 392, startPoint y: 124, endPoint x: 330, endPoint y: 125, distance: 62.4
click at [330, 125] on div at bounding box center [369, 116] width 283 height 66
drag, startPoint x: 379, startPoint y: 120, endPoint x: 339, endPoint y: 116, distance: 40.6
click at [339, 116] on div at bounding box center [369, 116] width 283 height 66
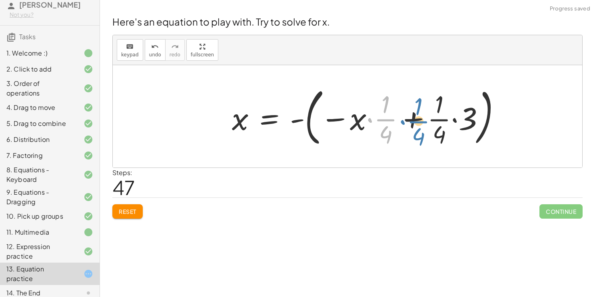
drag, startPoint x: 386, startPoint y: 118, endPoint x: 367, endPoint y: 112, distance: 19.3
click at [367, 112] on div at bounding box center [369, 116] width 283 height 66
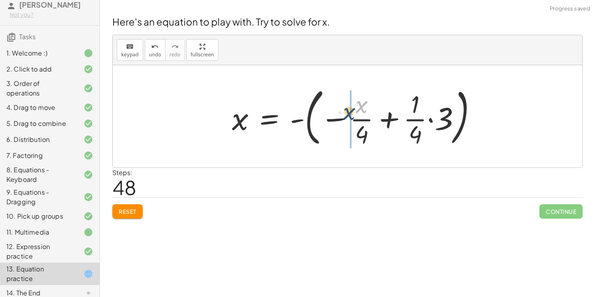
drag, startPoint x: 365, startPoint y: 109, endPoint x: 348, endPoint y: 119, distance: 19.9
click at [348, 119] on div at bounding box center [357, 116] width 259 height 66
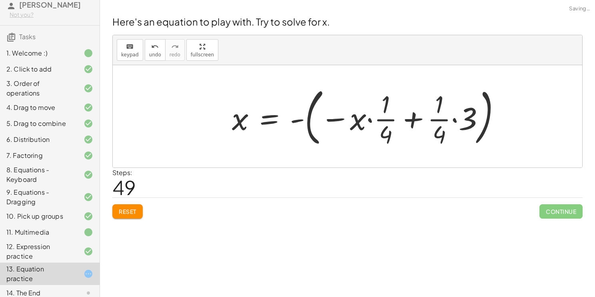
click at [413, 117] on div at bounding box center [369, 116] width 283 height 66
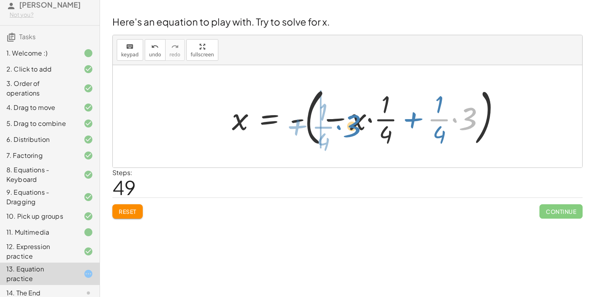
drag, startPoint x: 466, startPoint y: 123, endPoint x: 349, endPoint y: 130, distance: 117.8
click at [349, 130] on div at bounding box center [369, 116] width 283 height 66
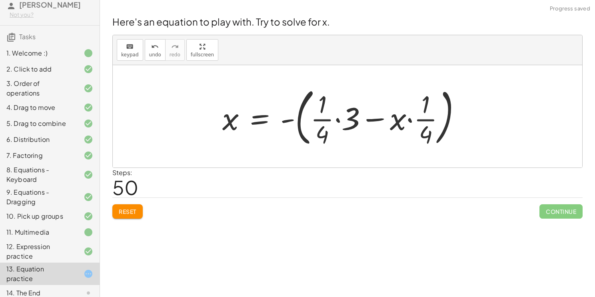
click at [427, 121] on div at bounding box center [344, 116] width 253 height 66
click at [381, 115] on div at bounding box center [344, 116] width 253 height 66
click at [351, 105] on div at bounding box center [344, 116] width 253 height 66
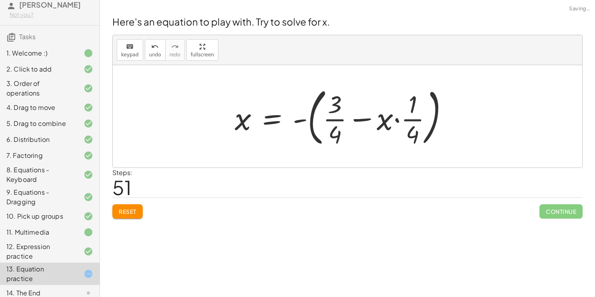
click at [390, 130] on div at bounding box center [345, 116] width 228 height 66
click at [382, 115] on div at bounding box center [345, 116] width 228 height 66
drag, startPoint x: 405, startPoint y: 118, endPoint x: 377, endPoint y: 121, distance: 28.9
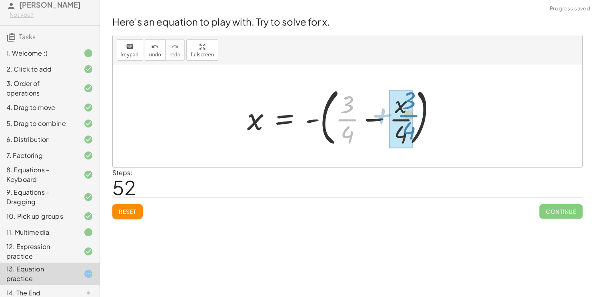
drag, startPoint x: 341, startPoint y: 119, endPoint x: 393, endPoint y: 118, distance: 52.0
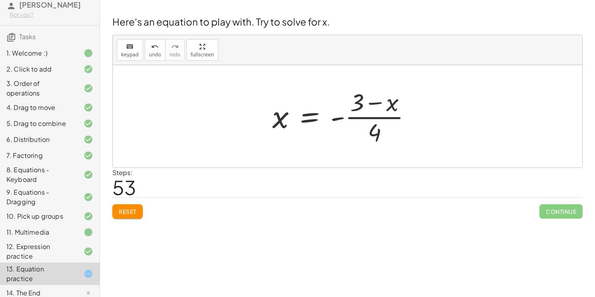
click at [401, 114] on div at bounding box center [345, 117] width 154 height 62
drag, startPoint x: 393, startPoint y: 107, endPoint x: 416, endPoint y: 120, distance: 26.3
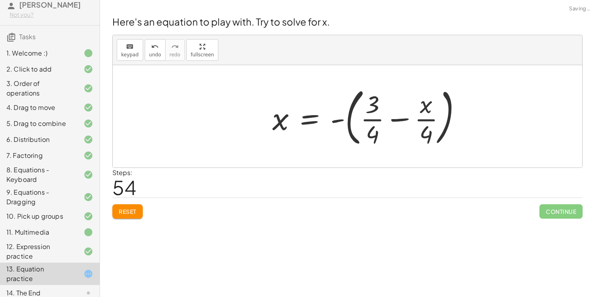
click at [401, 120] on div at bounding box center [370, 116] width 204 height 66
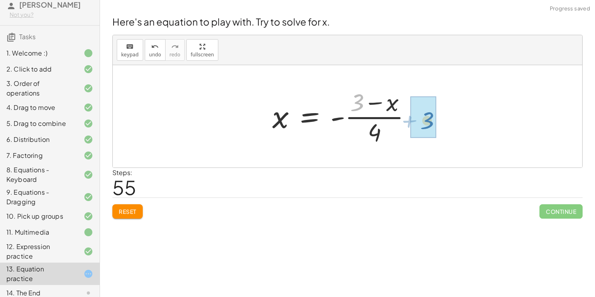
drag, startPoint x: 353, startPoint y: 100, endPoint x: 425, endPoint y: 116, distance: 73.7
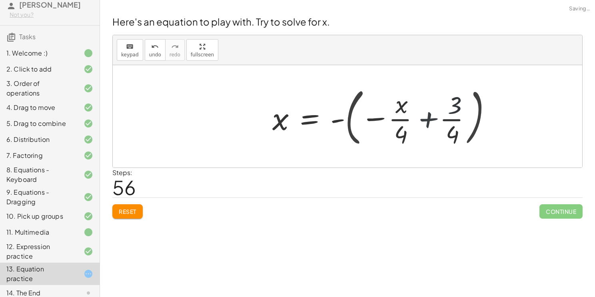
click at [415, 118] on div at bounding box center [385, 116] width 234 height 66
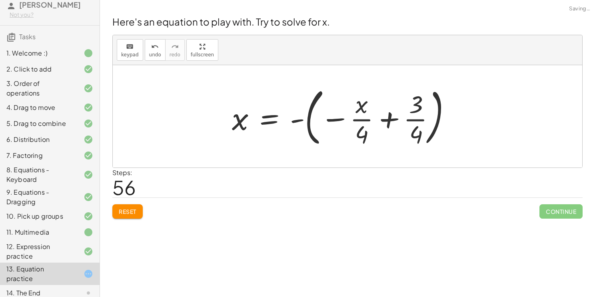
click at [380, 121] on div at bounding box center [345, 116] width 234 height 66
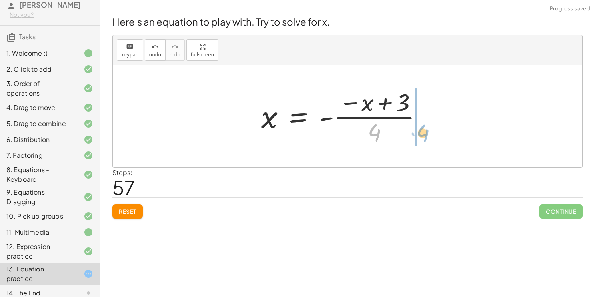
drag, startPoint x: 349, startPoint y: 132, endPoint x: 397, endPoint y: 133, distance: 48.4
click at [397, 133] on div at bounding box center [345, 117] width 176 height 62
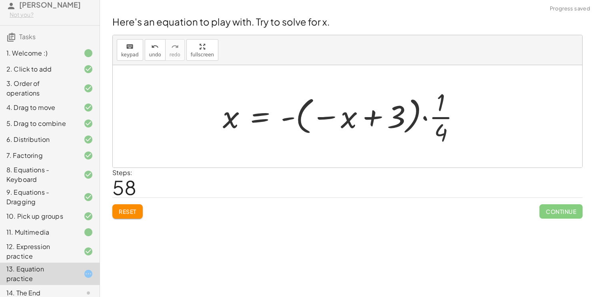
click at [445, 120] on div at bounding box center [345, 117] width 252 height 62
drag, startPoint x: 393, startPoint y: 120, endPoint x: 373, endPoint y: 123, distance: 20.2
click at [373, 123] on div at bounding box center [345, 117] width 252 height 62
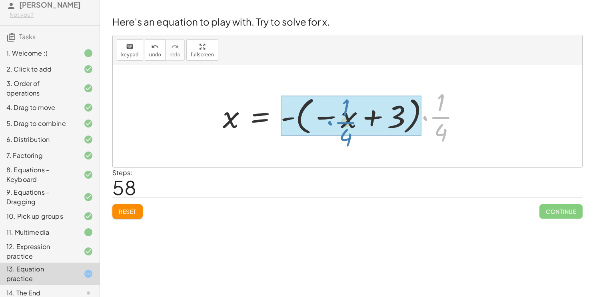
drag, startPoint x: 436, startPoint y: 117, endPoint x: 341, endPoint y: 120, distance: 94.4
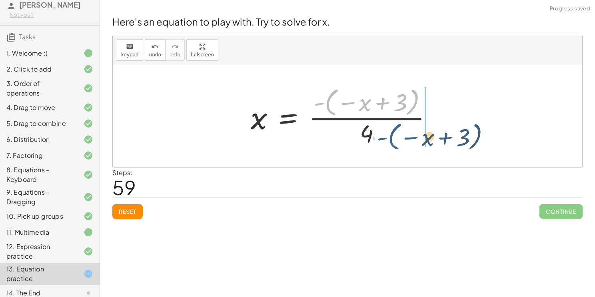
drag, startPoint x: 327, startPoint y: 101, endPoint x: 394, endPoint y: 132, distance: 73.9
click at [394, 132] on div at bounding box center [345, 116] width 196 height 64
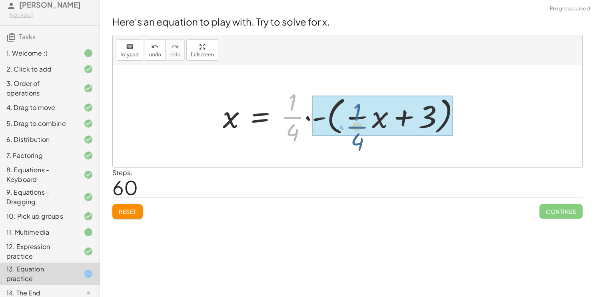
drag, startPoint x: 295, startPoint y: 112, endPoint x: 365, endPoint y: 117, distance: 70.2
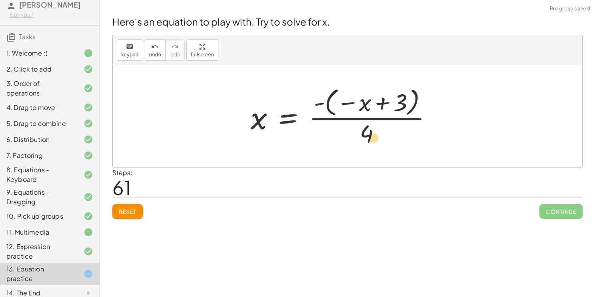
drag, startPoint x: 340, startPoint y: 102, endPoint x: 356, endPoint y: 90, distance: 20.3
click at [356, 90] on div at bounding box center [345, 116] width 196 height 64
click at [381, 101] on div at bounding box center [345, 116] width 196 height 64
drag, startPoint x: 380, startPoint y: 104, endPoint x: 356, endPoint y: 112, distance: 25.4
click at [356, 112] on div at bounding box center [345, 116] width 196 height 64
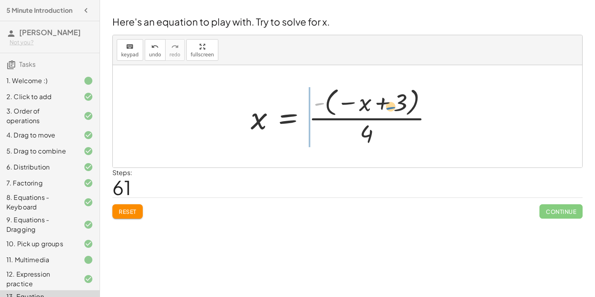
click at [358, 104] on div at bounding box center [345, 116] width 196 height 64
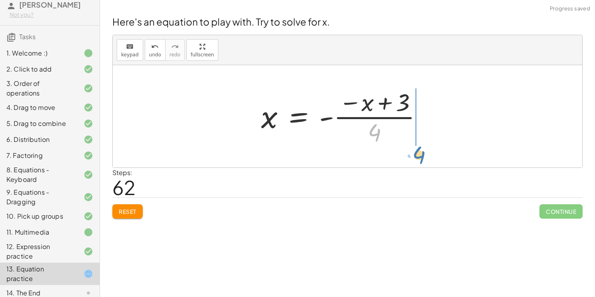
drag, startPoint x: 375, startPoint y: 131, endPoint x: 413, endPoint y: 144, distance: 40.7
click at [413, 144] on div at bounding box center [345, 117] width 176 height 62
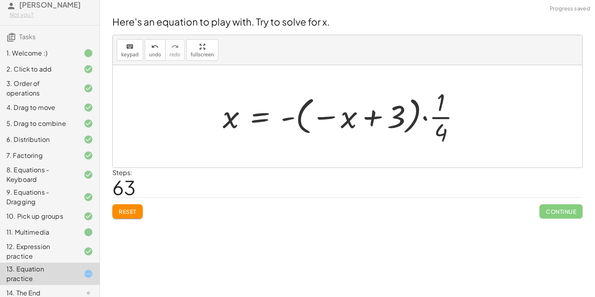
drag, startPoint x: 483, startPoint y: 134, endPoint x: 430, endPoint y: 121, distance: 54.4
click at [430, 121] on div "+ · 4 · x + 1 = + · 2 · ( + x − 1 ) − x + · 4 · x + 1 = + · ( + x − 1 ) · 2 − x…" at bounding box center [347, 117] width 273 height 66
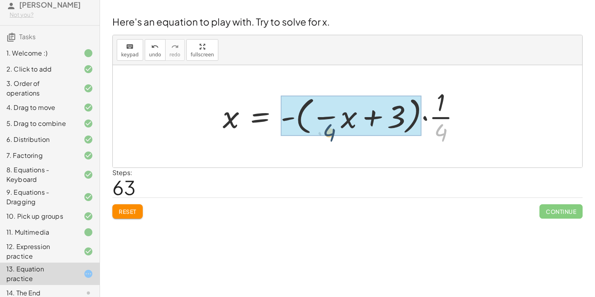
drag, startPoint x: 438, startPoint y: 128, endPoint x: 322, endPoint y: 127, distance: 116.0
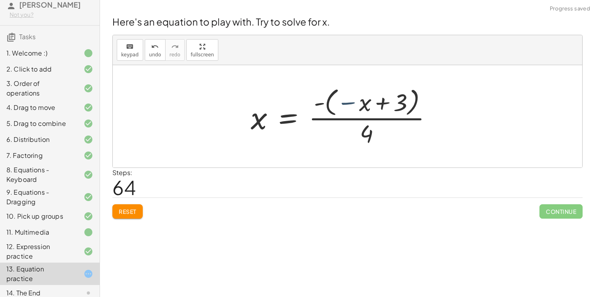
click at [339, 102] on div at bounding box center [345, 116] width 196 height 64
drag, startPoint x: 368, startPoint y: 107, endPoint x: 271, endPoint y: 123, distance: 98.9
click at [271, 123] on div at bounding box center [345, 116] width 196 height 64
drag, startPoint x: 348, startPoint y: 101, endPoint x: 355, endPoint y: 128, distance: 27.7
click at [355, 128] on div at bounding box center [345, 116] width 196 height 64
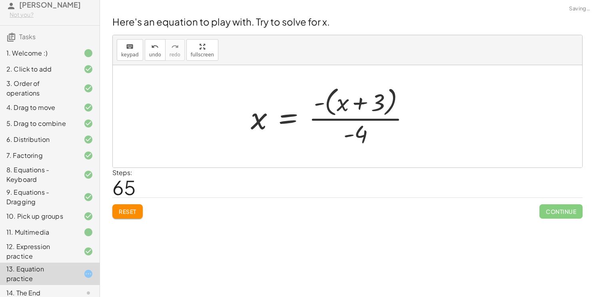
click at [358, 133] on div at bounding box center [334, 116] width 174 height 65
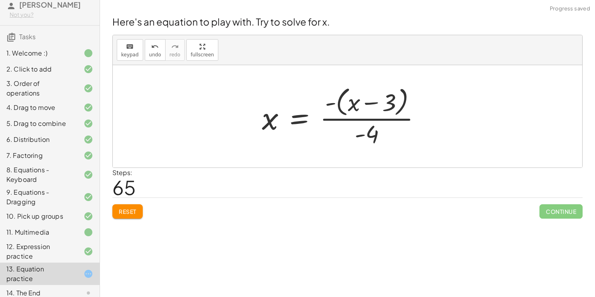
click at [364, 122] on div at bounding box center [345, 116] width 174 height 65
click at [129, 216] on button "Reset" at bounding box center [127, 211] width 30 height 14
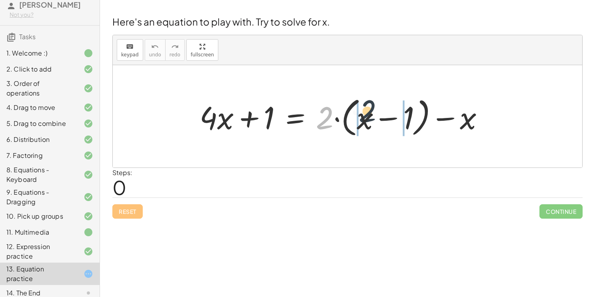
drag, startPoint x: 323, startPoint y: 116, endPoint x: 380, endPoint y: 115, distance: 57.6
click at [380, 115] on div at bounding box center [345, 117] width 299 height 46
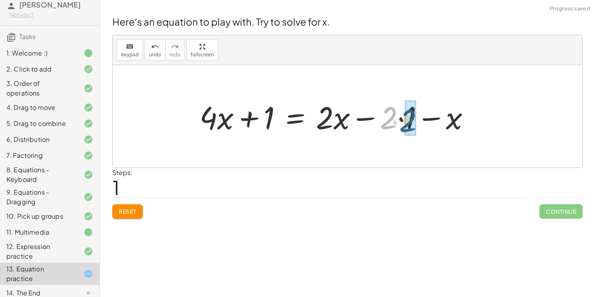
drag, startPoint x: 390, startPoint y: 119, endPoint x: 410, endPoint y: 121, distance: 20.5
click at [415, 119] on div at bounding box center [329, 116] width 266 height 41
click at [365, 115] on div at bounding box center [329, 116] width 266 height 41
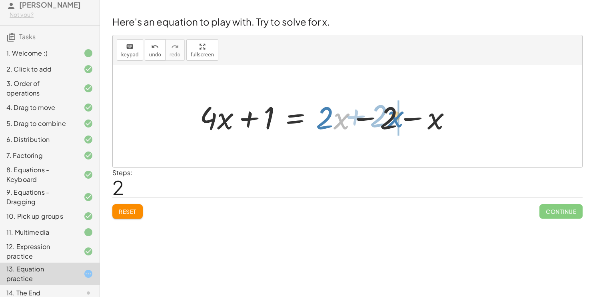
drag, startPoint x: 339, startPoint y: 121, endPoint x: 381, endPoint y: 112, distance: 43.1
click at [381, 112] on div at bounding box center [329, 116] width 266 height 41
drag, startPoint x: 341, startPoint y: 116, endPoint x: 438, endPoint y: 121, distance: 96.5
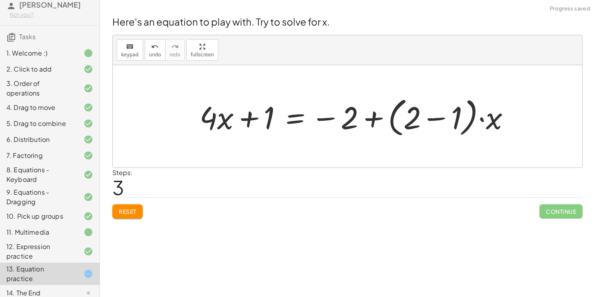
click at [430, 118] on div at bounding box center [358, 117] width 325 height 46
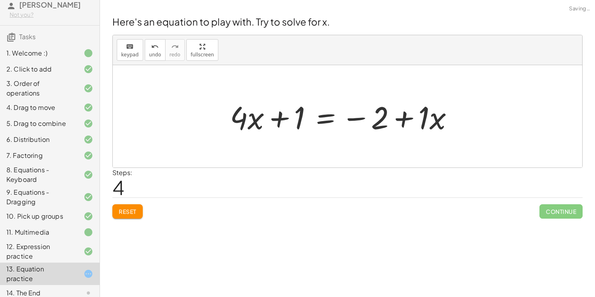
click at [409, 115] on div at bounding box center [345, 116] width 238 height 41
click at [279, 121] on div at bounding box center [345, 116] width 238 height 41
click at [264, 120] on div at bounding box center [345, 116] width 238 height 41
drag, startPoint x: 258, startPoint y: 120, endPoint x: 466, endPoint y: 124, distance: 208.0
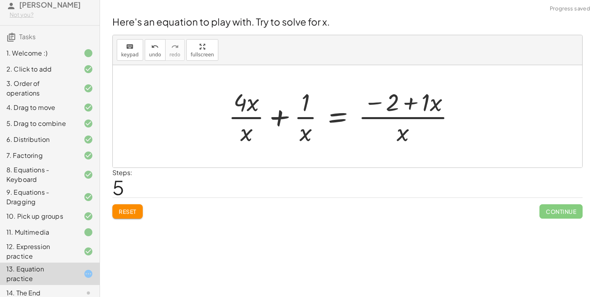
click at [134, 204] on button "Reset" at bounding box center [127, 211] width 30 height 14
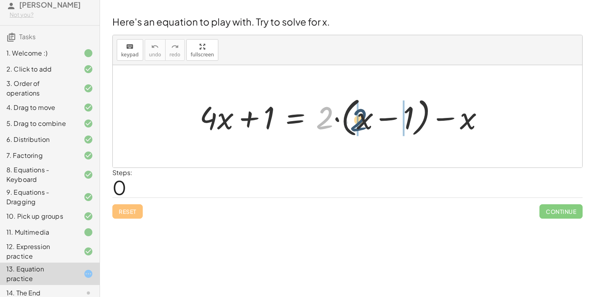
drag, startPoint x: 332, startPoint y: 121, endPoint x: 366, endPoint y: 123, distance: 34.0
click at [366, 123] on div at bounding box center [345, 117] width 299 height 46
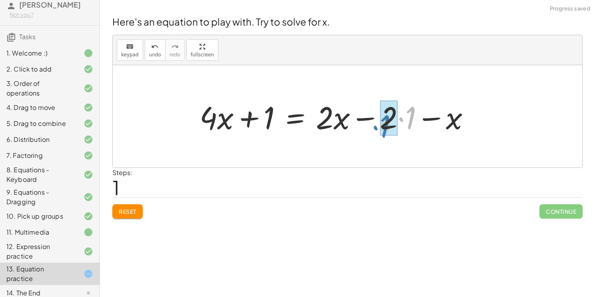
drag, startPoint x: 412, startPoint y: 117, endPoint x: 397, endPoint y: 120, distance: 15.6
click at [397, 120] on div at bounding box center [338, 116] width 285 height 41
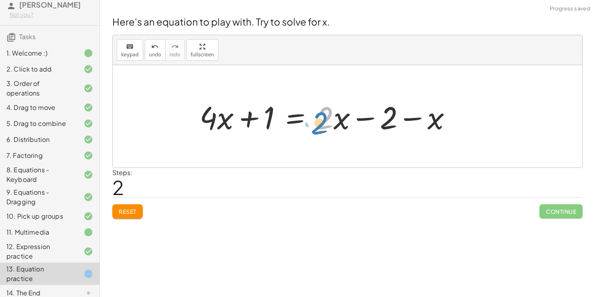
drag, startPoint x: 323, startPoint y: 116, endPoint x: 328, endPoint y: 113, distance: 5.7
click at [328, 113] on div at bounding box center [329, 116] width 266 height 41
drag, startPoint x: 438, startPoint y: 114, endPoint x: 344, endPoint y: 110, distance: 93.7
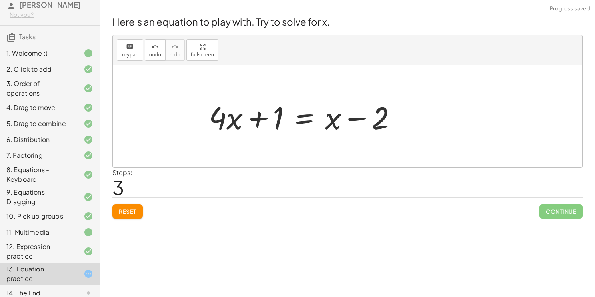
click at [355, 117] on div at bounding box center [306, 116] width 202 height 41
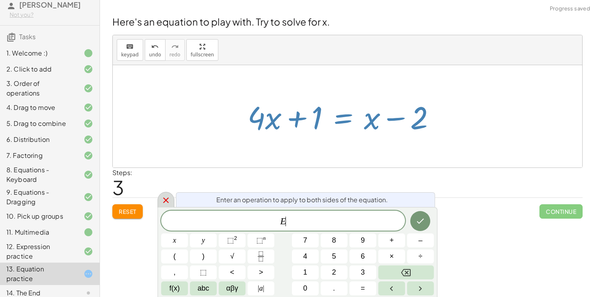
click at [162, 201] on icon at bounding box center [166, 201] width 10 height 10
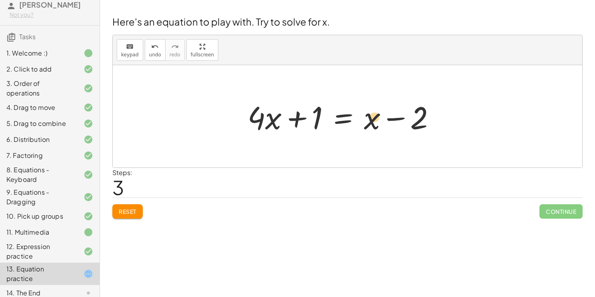
drag, startPoint x: 418, startPoint y: 123, endPoint x: 375, endPoint y: 121, distance: 42.8
click at [375, 121] on div at bounding box center [345, 116] width 202 height 41
click at [297, 118] on div at bounding box center [345, 116] width 202 height 41
drag, startPoint x: 273, startPoint y: 118, endPoint x: 320, endPoint y: 111, distance: 47.7
click at [320, 111] on div at bounding box center [345, 116] width 202 height 41
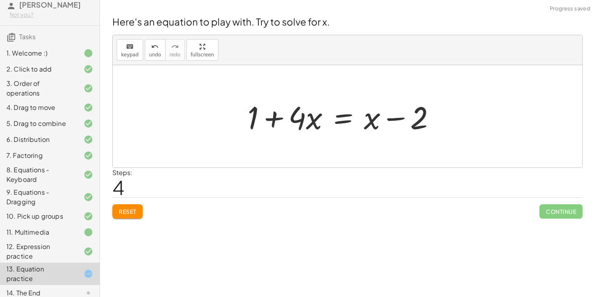
click at [293, 116] on div at bounding box center [345, 116] width 202 height 41
drag, startPoint x: 421, startPoint y: 116, endPoint x: 236, endPoint y: 116, distance: 185.5
click at [446, 117] on div at bounding box center [344, 116] width 297 height 41
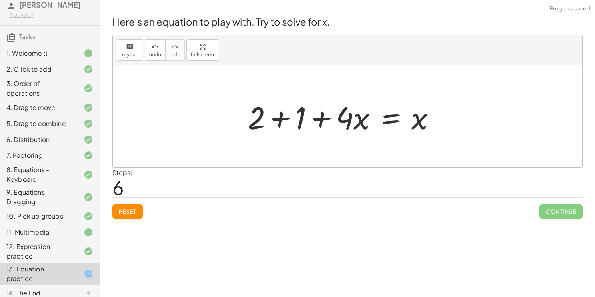
click at [284, 117] on div at bounding box center [345, 116] width 202 height 41
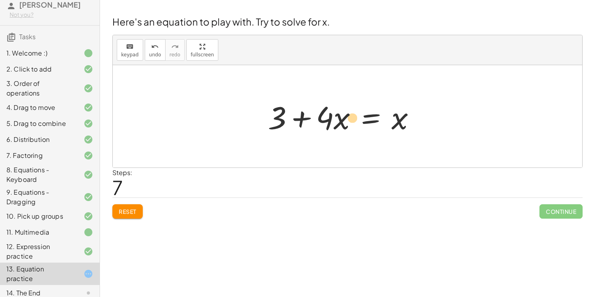
click at [339, 120] on div at bounding box center [345, 116] width 162 height 41
drag, startPoint x: 329, startPoint y: 121, endPoint x: 408, endPoint y: 150, distance: 83.8
click at [408, 150] on div "+ · 4 · x + 1 = + · 2 · ( + x − 1 ) − x + · 4 · x + 1 = + · 2 · x − · 2 · 1 − x…" at bounding box center [347, 116] width 469 height 102
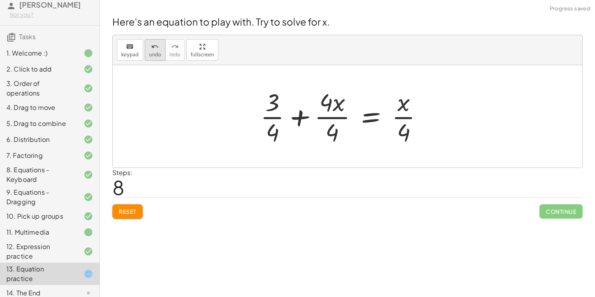
click at [152, 56] on span "undo" at bounding box center [155, 55] width 12 height 6
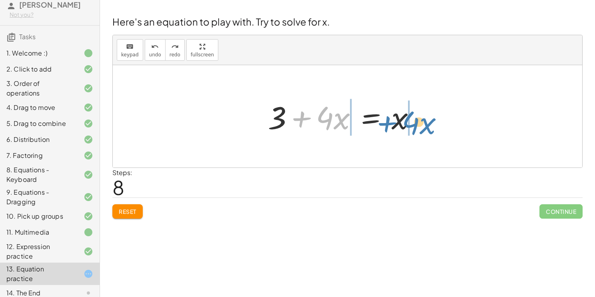
drag, startPoint x: 341, startPoint y: 122, endPoint x: 427, endPoint y: 125, distance: 85.2
click at [427, 125] on div "+ · 4 · x + 1 = + · 2 · ( + x − 1 ) − x + · 4 · x + 1 = + · 2 · x − · 2 · 1 − x…" at bounding box center [348, 116] width 184 height 45
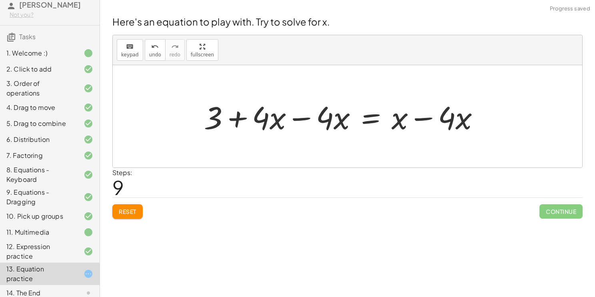
click at [305, 119] on div at bounding box center [345, 116] width 290 height 41
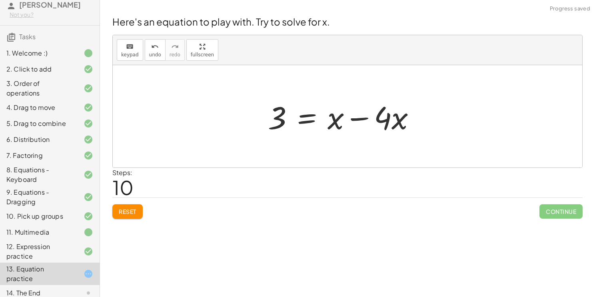
click at [359, 117] on div at bounding box center [345, 116] width 162 height 41
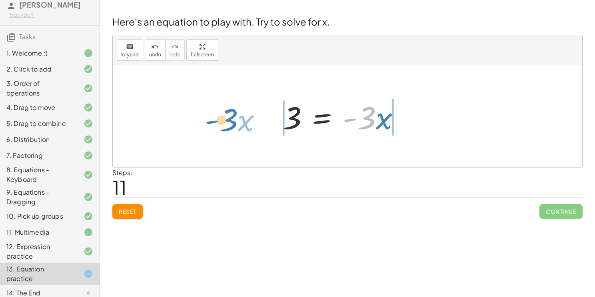
drag, startPoint x: 370, startPoint y: 118, endPoint x: 252, endPoint y: 120, distance: 118.0
click at [252, 120] on div "+ · 4 · x + 1 = + · 2 · ( + x − 1 ) − x + · 4 · x + 1 = + · 2 · x − · 2 · 1 − x…" at bounding box center [347, 116] width 469 height 102
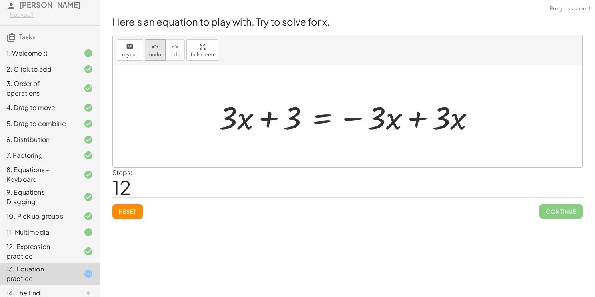
click at [154, 52] on span "undo" at bounding box center [155, 55] width 12 height 6
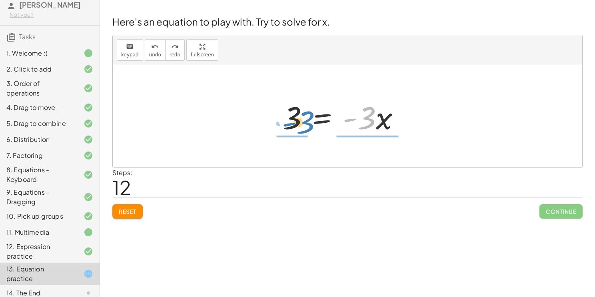
drag, startPoint x: 359, startPoint y: 120, endPoint x: 298, endPoint y: 124, distance: 61.3
click at [298, 124] on div at bounding box center [344, 116] width 131 height 41
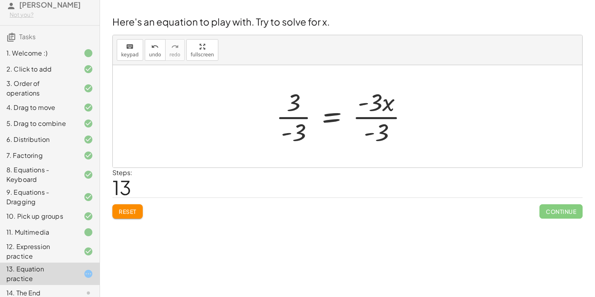
click at [307, 116] on div at bounding box center [345, 117] width 146 height 62
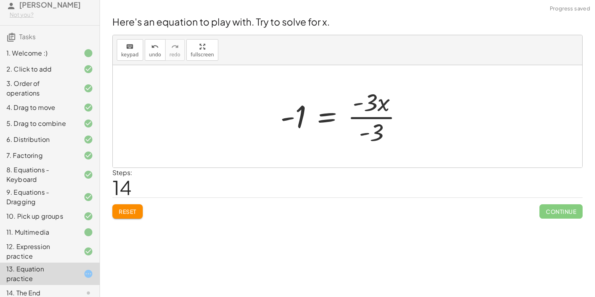
click at [379, 118] on div at bounding box center [344, 117] width 137 height 62
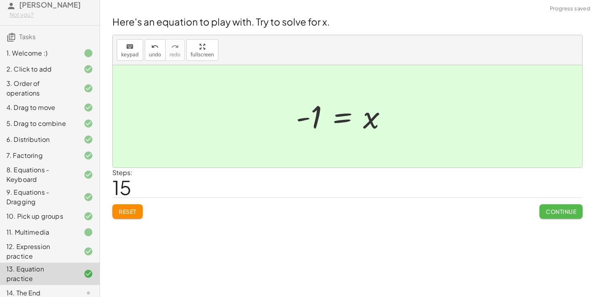
click at [541, 210] on button "Continue" at bounding box center [560, 211] width 43 height 14
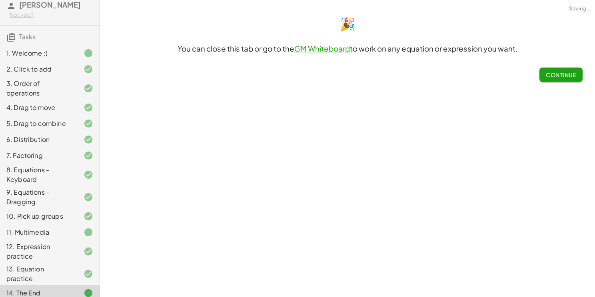
click at [565, 69] on button "Continue" at bounding box center [560, 75] width 43 height 14
